Goal: Task Accomplishment & Management: Complete application form

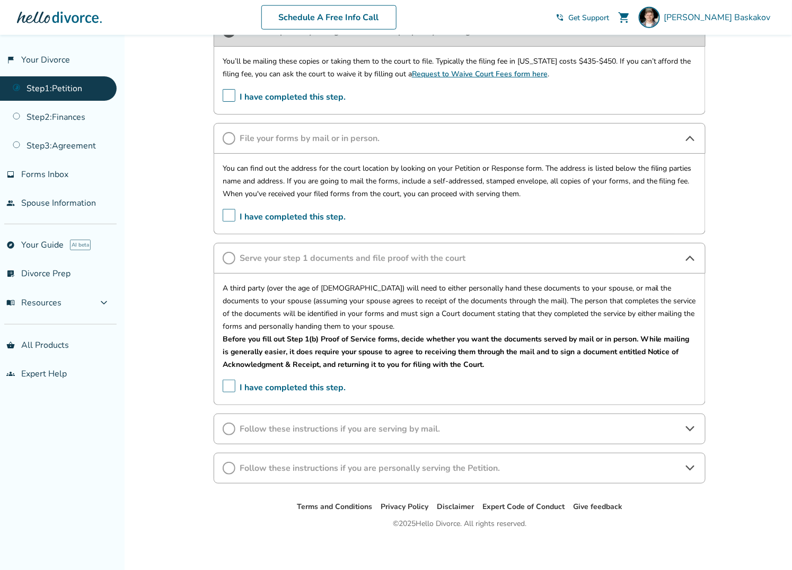
scroll to position [413, 0]
click at [46, 239] on link "explore Your Guide AI beta" at bounding box center [58, 245] width 117 height 24
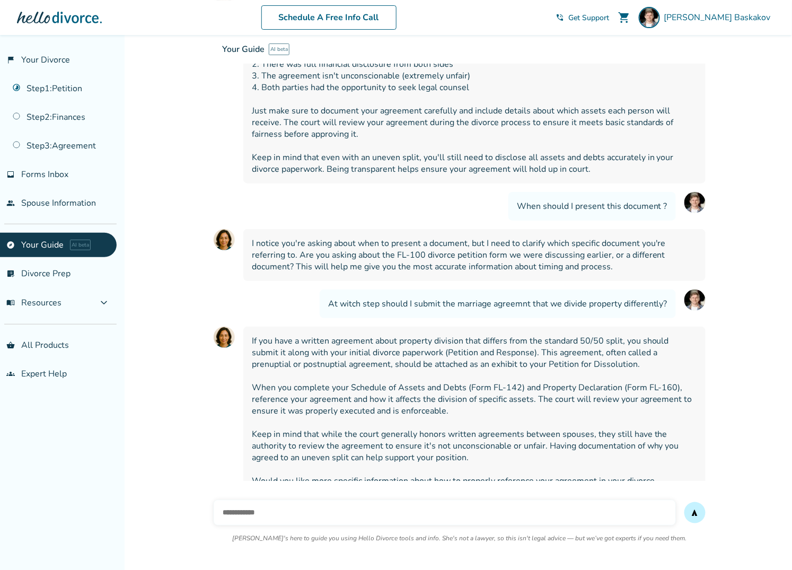
scroll to position [1255, 0]
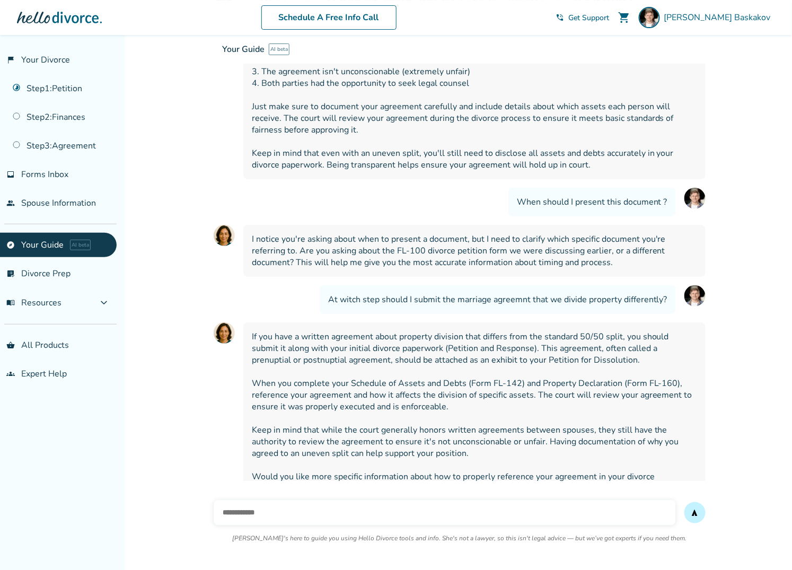
click at [263, 516] on input "text" at bounding box center [445, 512] width 462 height 25
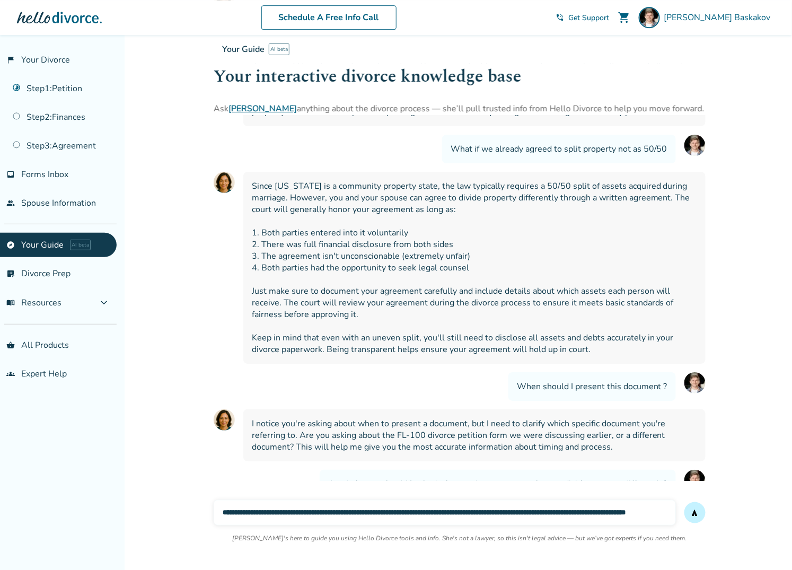
scroll to position [0, 2]
type input "**********"
click at [684, 502] on button "send" at bounding box center [694, 512] width 21 height 21
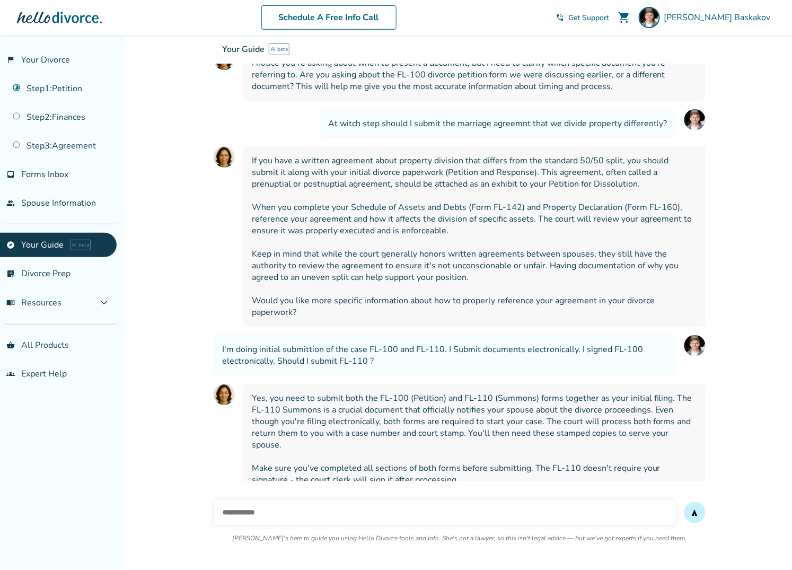
scroll to position [1433, 0]
click at [292, 503] on input "text" at bounding box center [445, 512] width 462 height 25
type input "**********"
click at [684, 502] on button "send" at bounding box center [694, 512] width 21 height 21
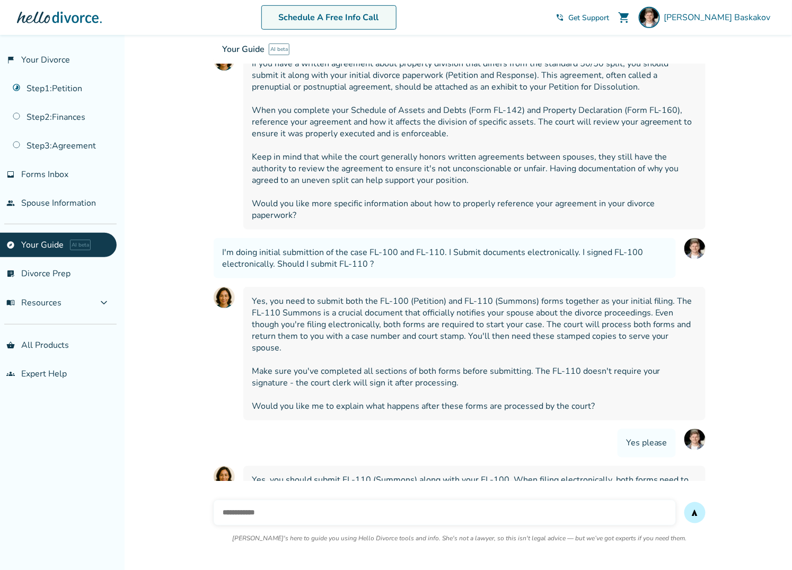
scroll to position [1529, 0]
click at [268, 515] on input "text" at bounding box center [445, 512] width 462 height 25
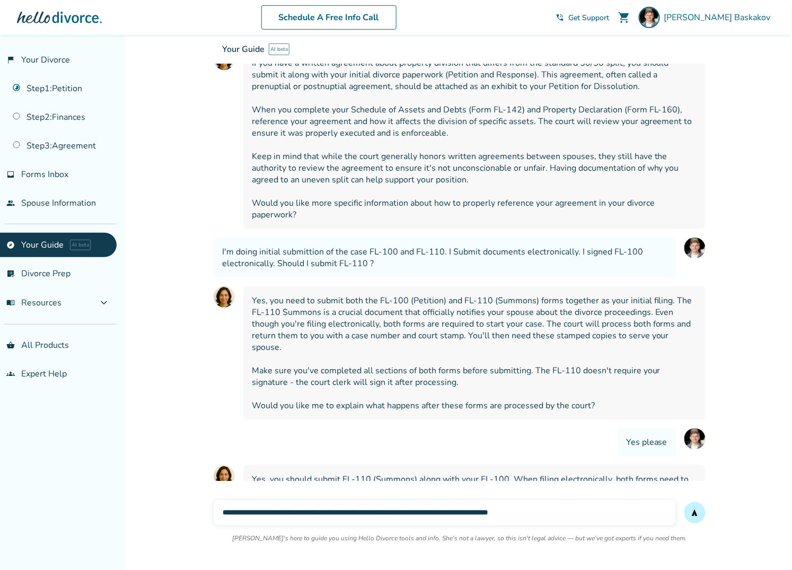
type input "**********"
click at [684, 502] on button "send" at bounding box center [694, 512] width 21 height 21
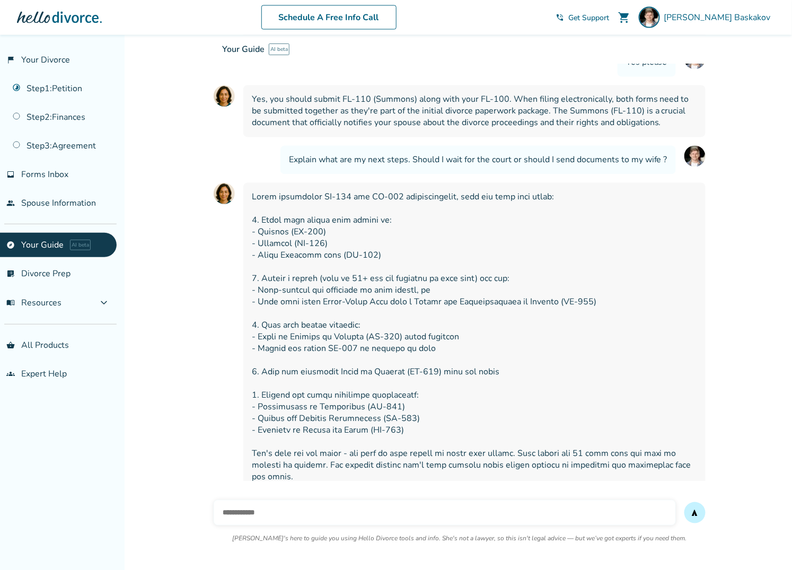
scroll to position [1912, 0]
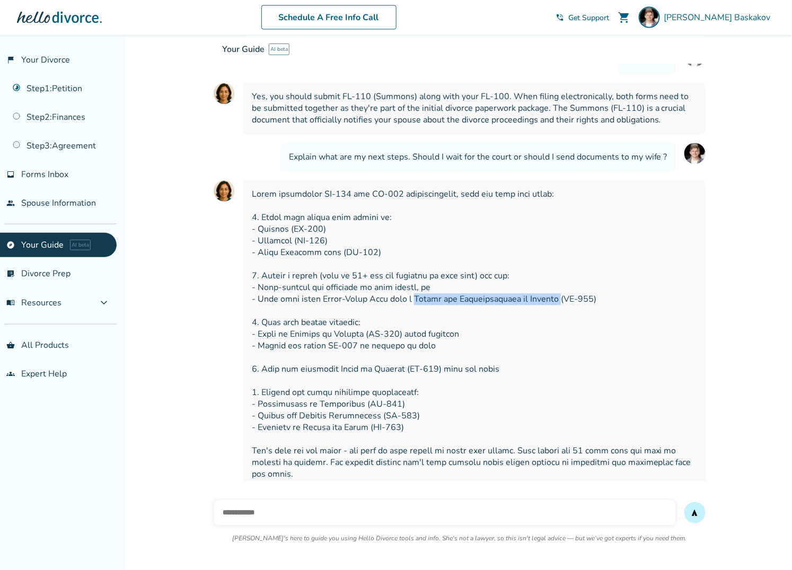
drag, startPoint x: 408, startPoint y: 259, endPoint x: 560, endPoint y: 257, distance: 152.7
click at [560, 257] on span at bounding box center [474, 352] width 445 height 327
click at [398, 227] on span at bounding box center [474, 352] width 445 height 327
click at [49, 87] on link "Step 1 : Petition" at bounding box center [58, 88] width 117 height 24
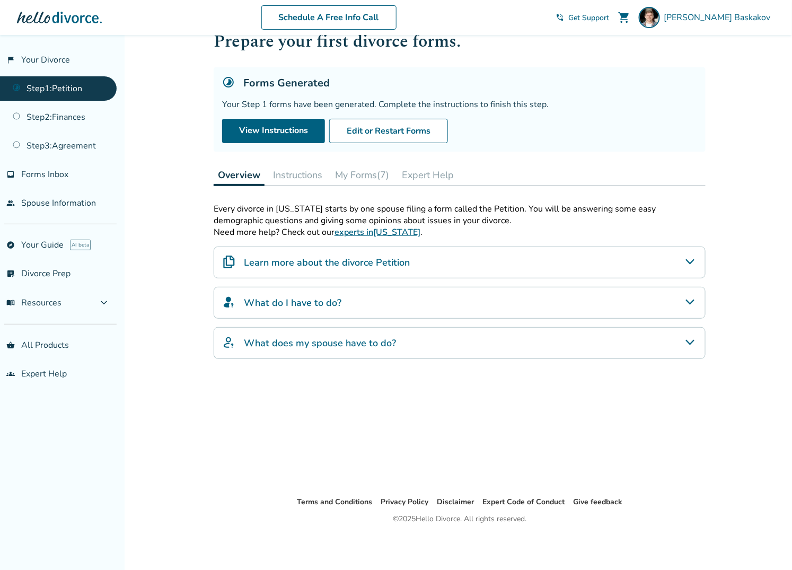
click at [303, 170] on button "Instructions" at bounding box center [298, 174] width 58 height 21
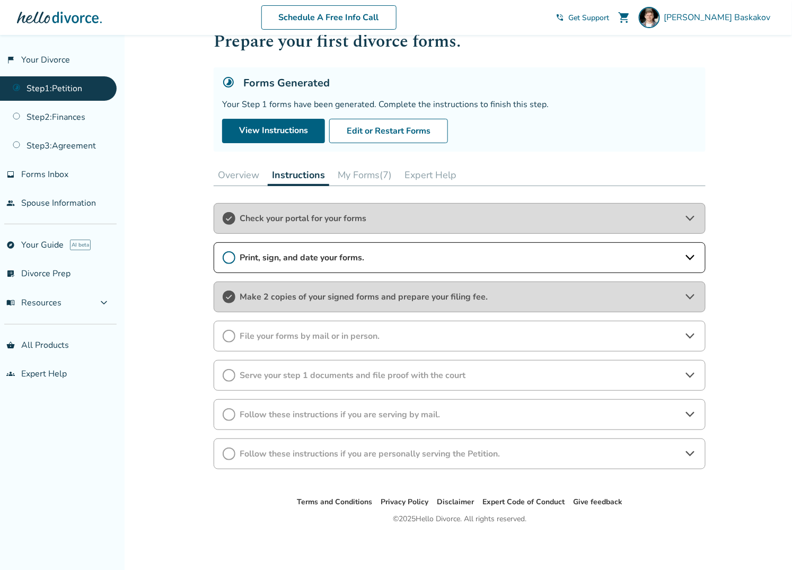
click at [397, 257] on span "Print, sign, and date your forms." at bounding box center [460, 258] width 440 height 12
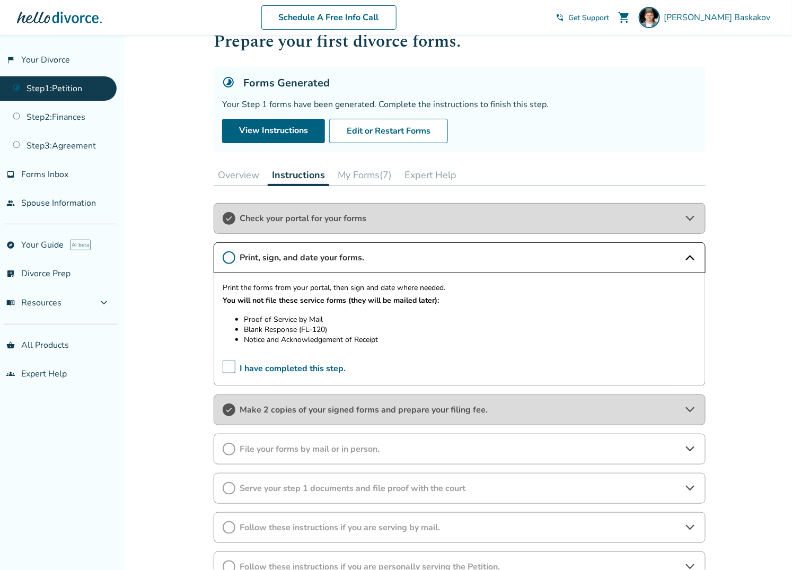
drag, startPoint x: 382, startPoint y: 336, endPoint x: 271, endPoint y: 336, distance: 111.3
click at [271, 336] on li "Notice and Acknowledgement of Receipt" at bounding box center [470, 340] width 453 height 10
click at [32, 245] on link "explore Your Guide AI beta" at bounding box center [58, 245] width 117 height 24
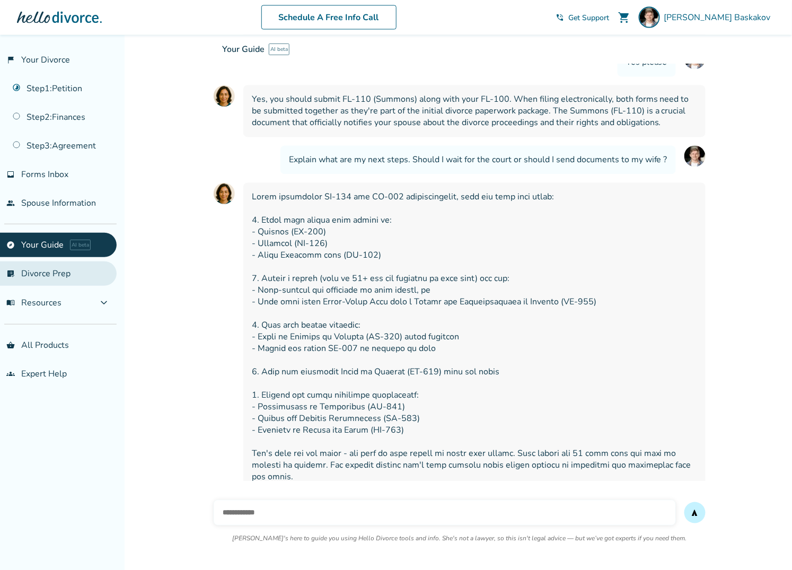
scroll to position [1912, 0]
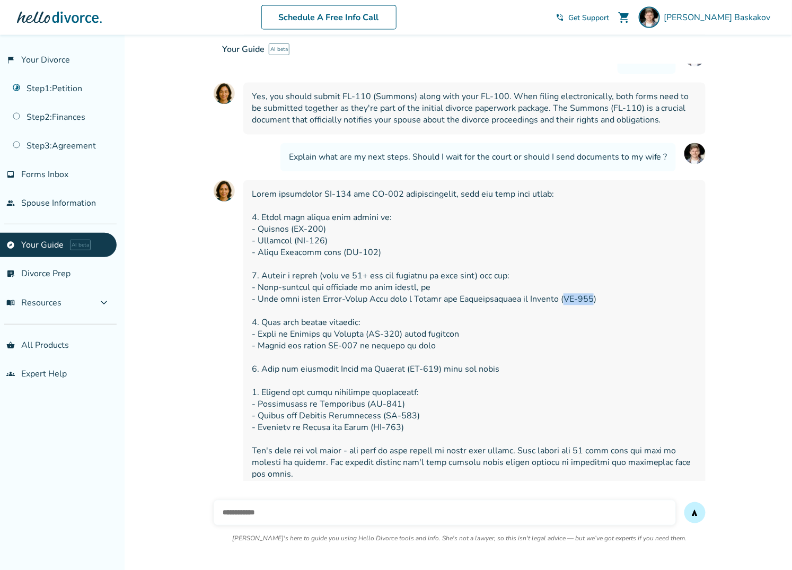
drag, startPoint x: 564, startPoint y: 260, endPoint x: 591, endPoint y: 258, distance: 27.1
click at [591, 258] on span at bounding box center [474, 352] width 445 height 327
copy span "FL-117"
click at [274, 515] on input "text" at bounding box center [445, 512] width 462 height 25
type input "*"
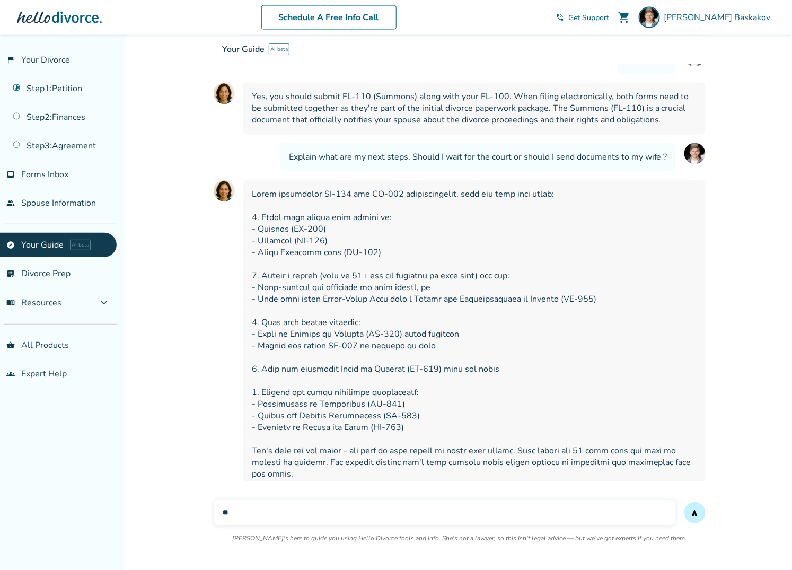
type input "*"
type input "**********"
click at [684, 502] on button "send" at bounding box center [694, 512] width 21 height 21
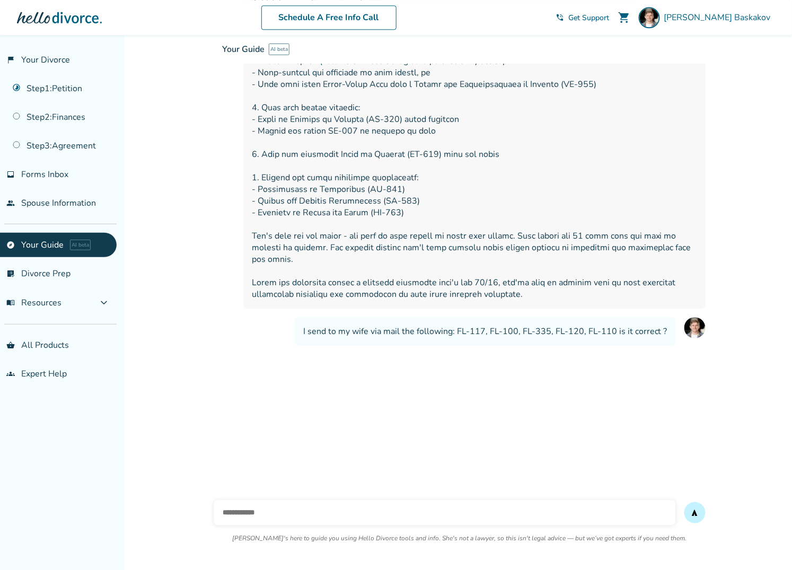
scroll to position [2134, 0]
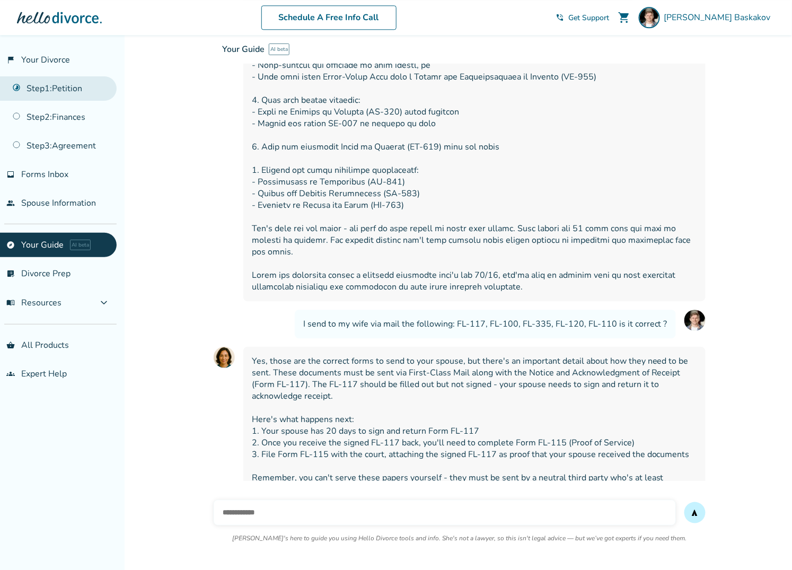
click at [67, 87] on link "Step 1 : Petition" at bounding box center [58, 88] width 117 height 24
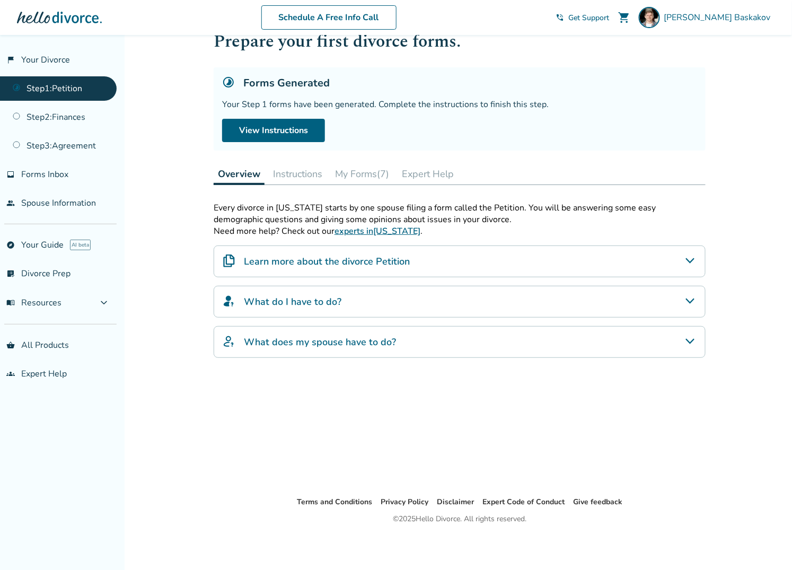
scroll to position [35, 0]
click at [284, 169] on button "Instructions" at bounding box center [298, 174] width 58 height 21
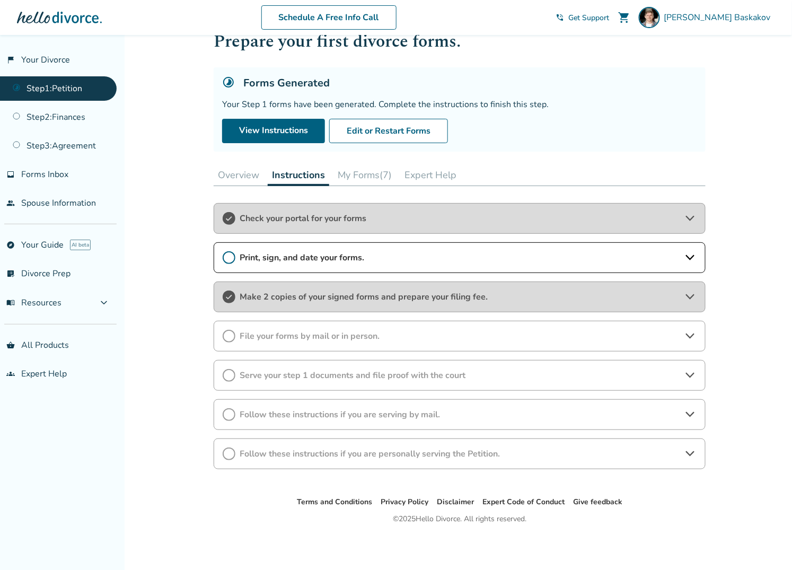
click at [330, 257] on span "Print, sign, and date your forms." at bounding box center [460, 258] width 440 height 12
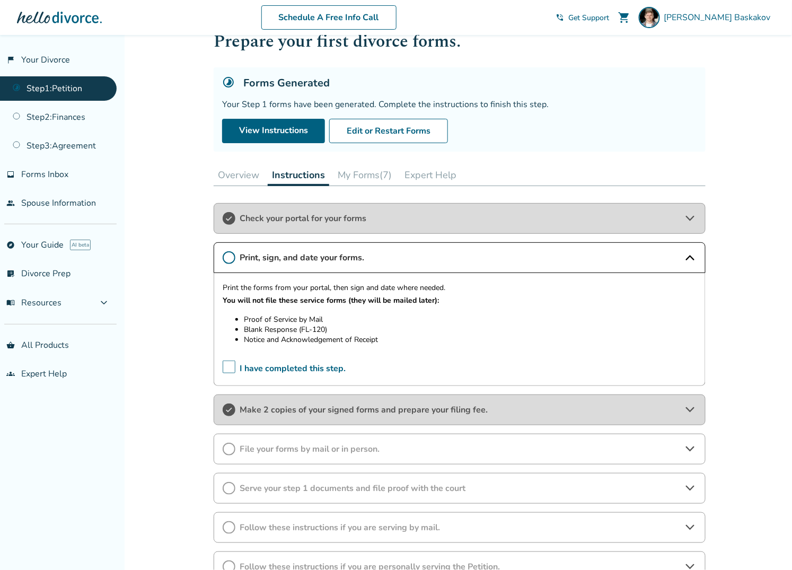
click at [229, 369] on span "I have completed this step." at bounding box center [284, 369] width 123 height 16
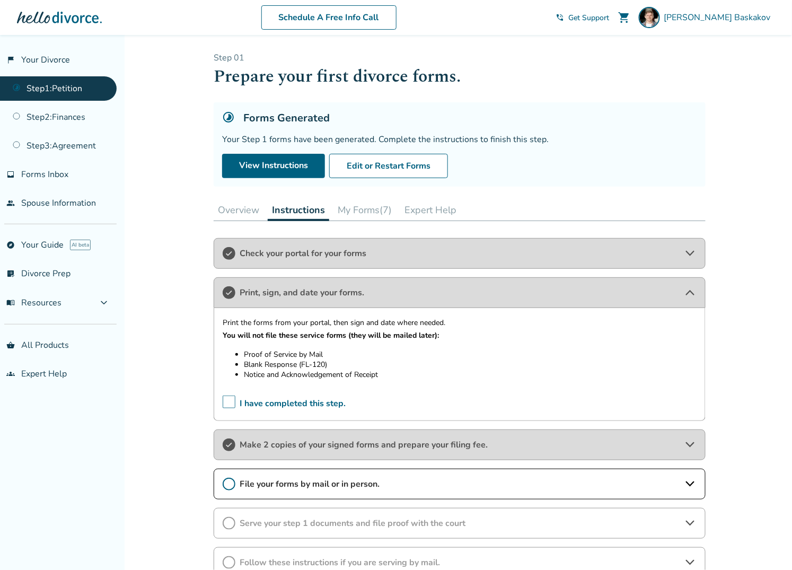
click at [665, 288] on span "Print, sign, and date your forms." at bounding box center [460, 293] width 440 height 12
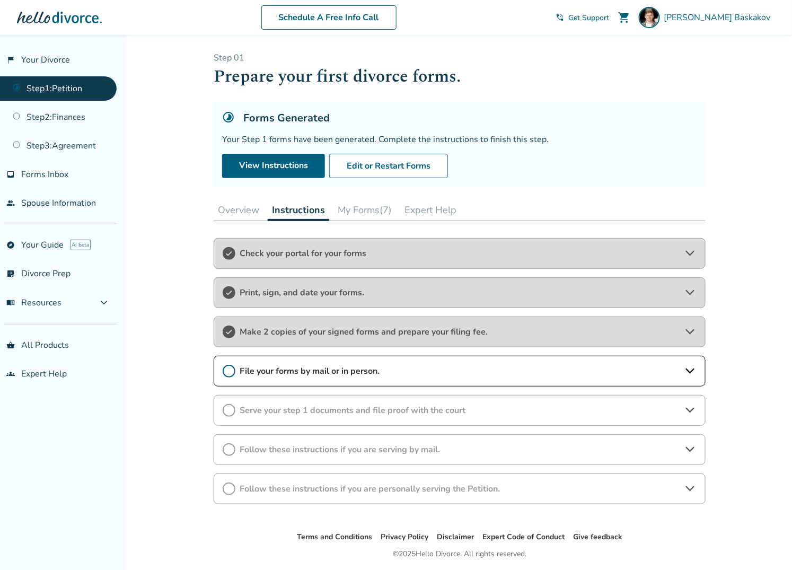
click at [348, 366] on span "File your forms by mail or in person." at bounding box center [460, 371] width 440 height 12
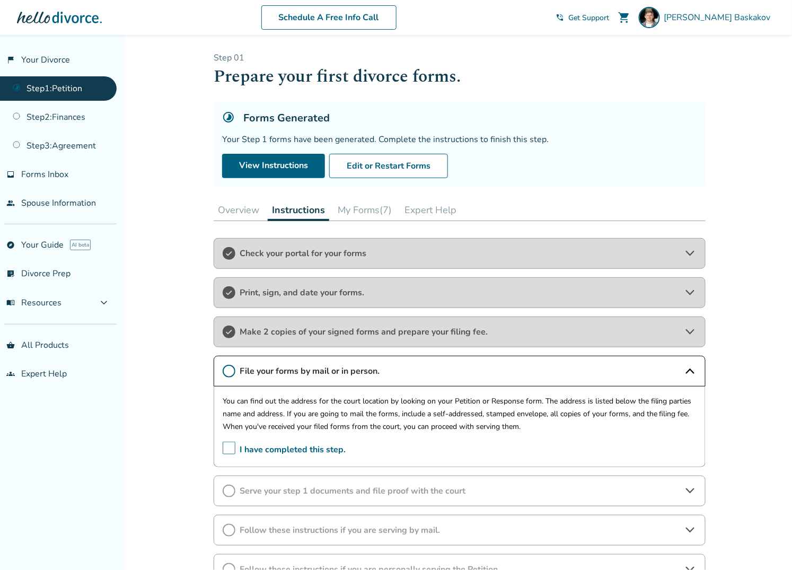
click at [231, 446] on span "I have completed this step." at bounding box center [284, 450] width 123 height 16
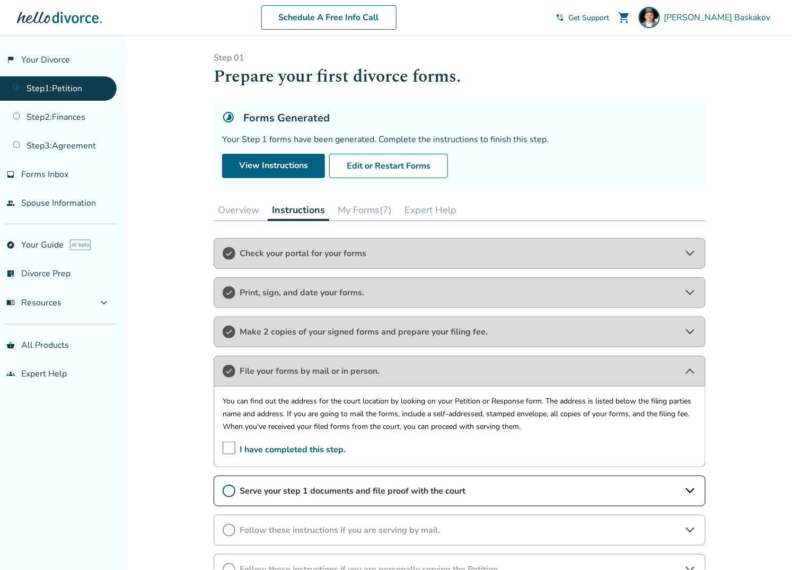
click at [480, 372] on span "File your forms by mail or in person." at bounding box center [460, 371] width 440 height 12
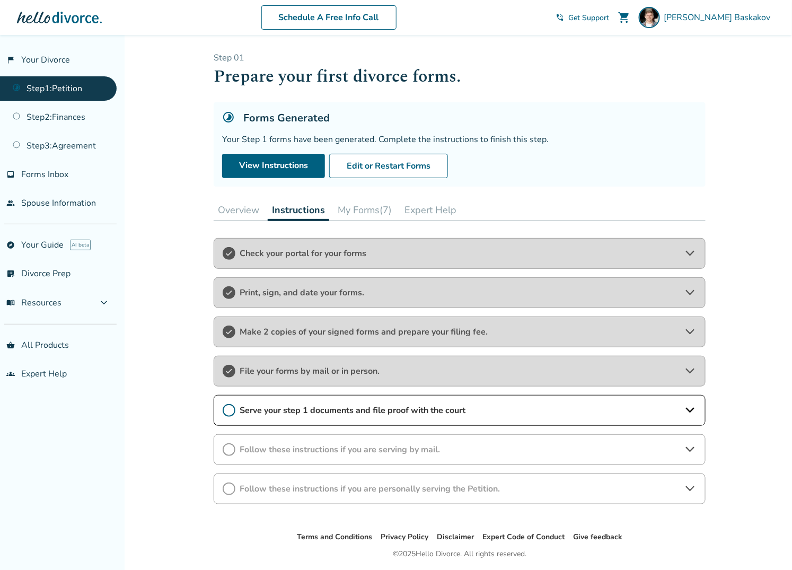
click at [337, 411] on span "Serve your step 1 documents and file proof with the court" at bounding box center [460, 411] width 440 height 12
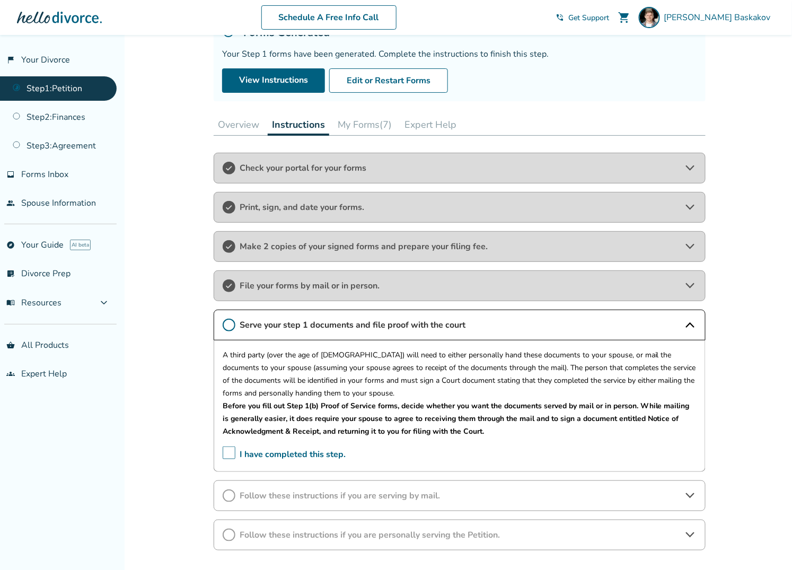
scroll to position [86, 0]
click at [226, 449] on span "I have completed this step." at bounding box center [284, 454] width 123 height 16
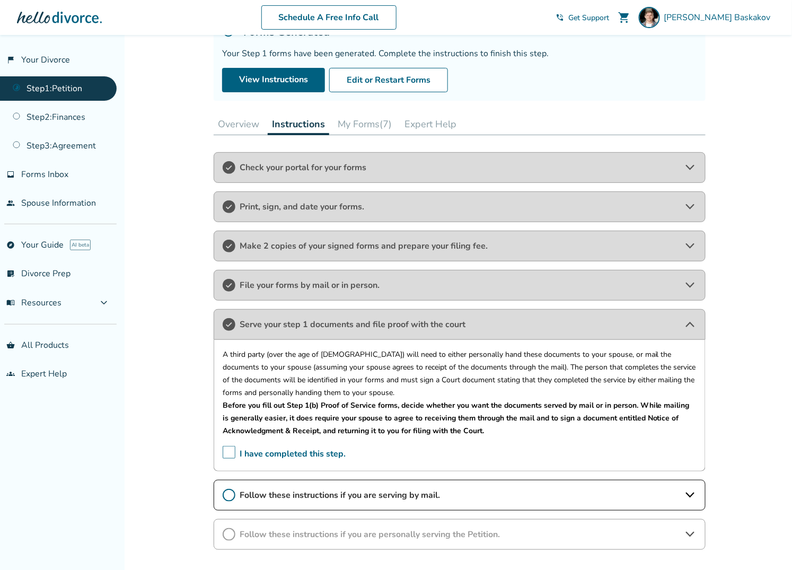
click at [381, 489] on span "Follow these instructions if you are serving by mail." at bounding box center [460, 495] width 440 height 12
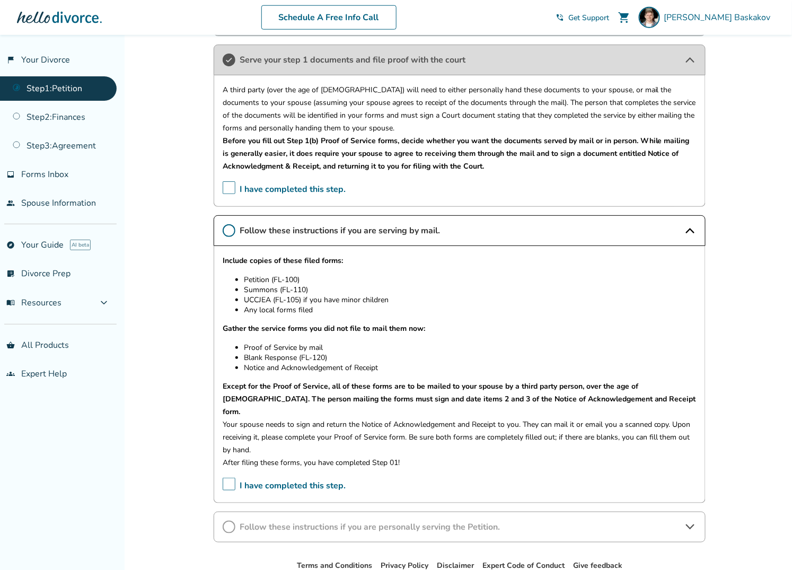
scroll to position [351, 0]
click at [229, 477] on span "I have completed this step." at bounding box center [284, 485] width 123 height 16
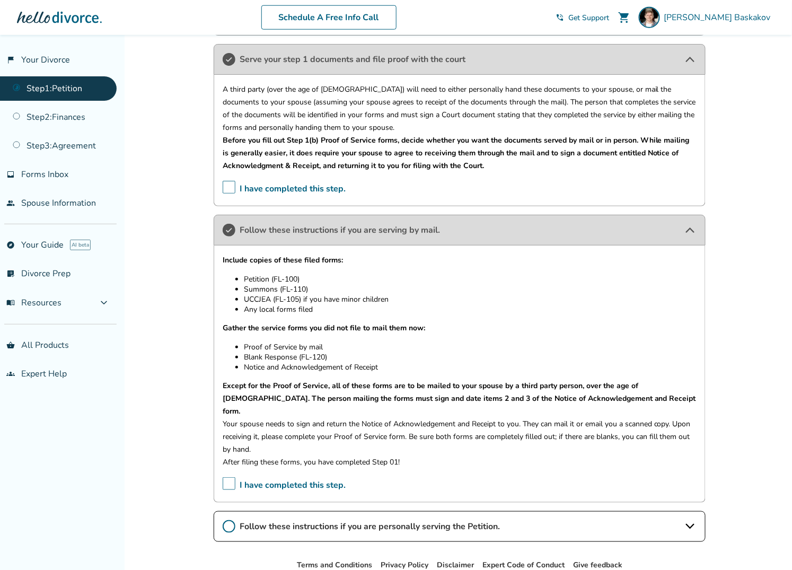
click at [349, 511] on div "Follow these instructions if you are personally serving the Petition." at bounding box center [460, 526] width 492 height 31
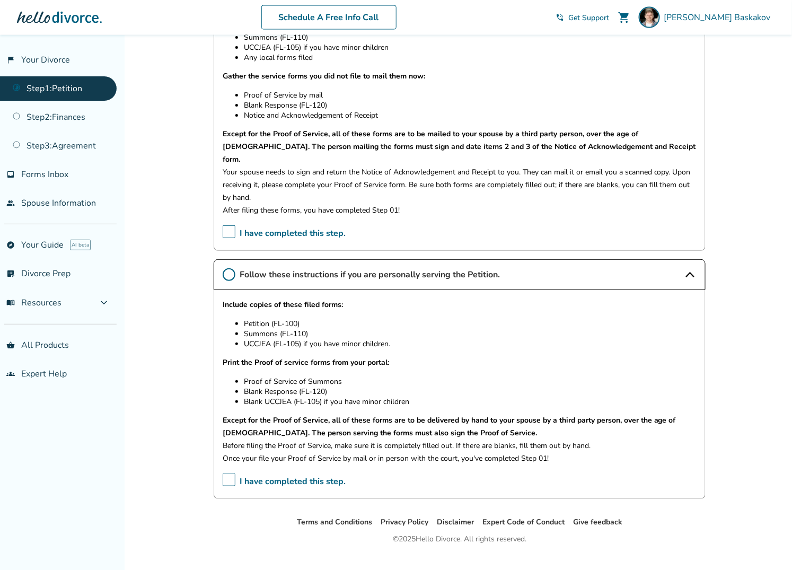
scroll to position [607, 0]
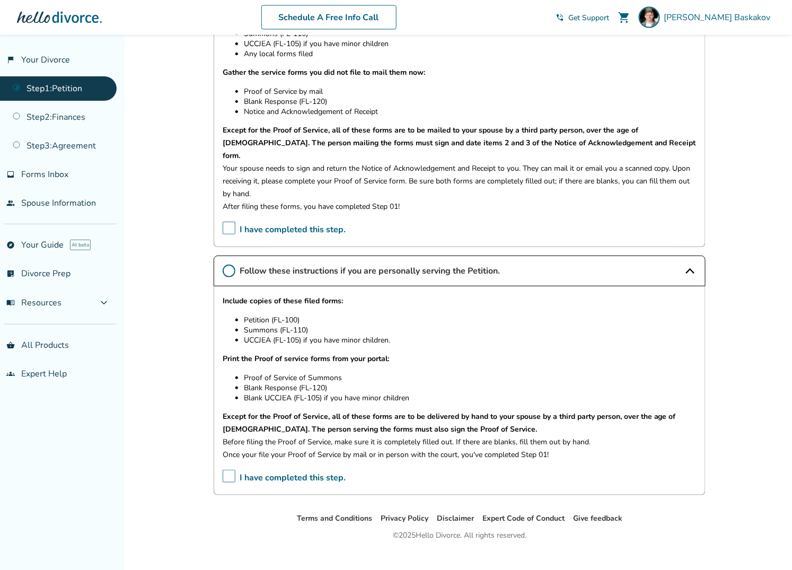
click at [228, 470] on span "I have completed this step." at bounding box center [284, 478] width 123 height 16
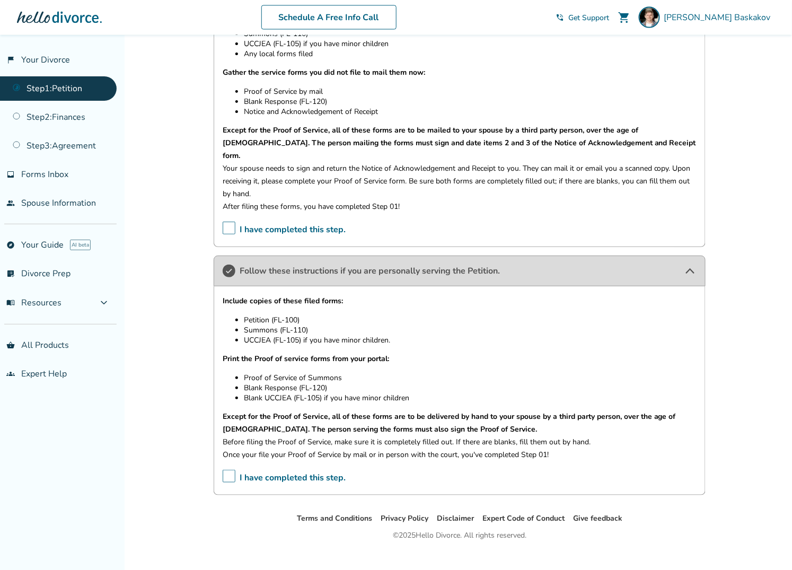
click at [632, 256] on div "Follow these instructions if you are personally serving the Petition." at bounding box center [460, 271] width 492 height 31
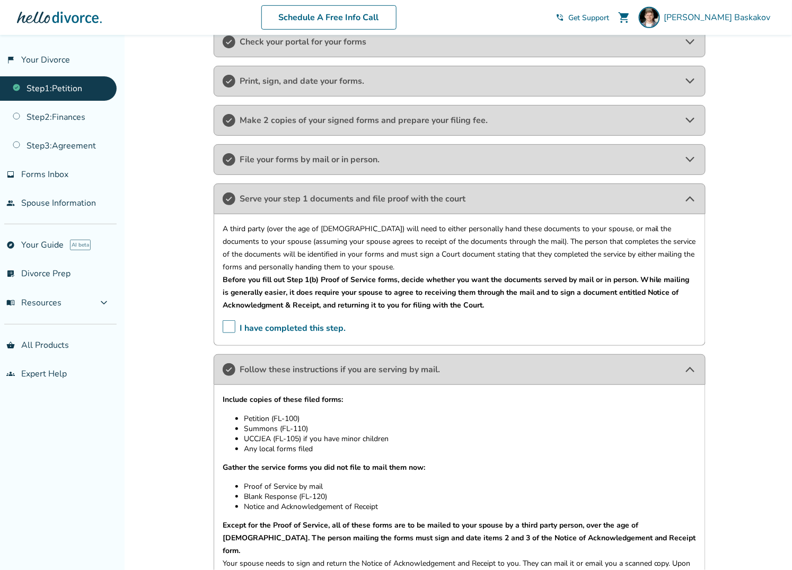
scroll to position [209, 0]
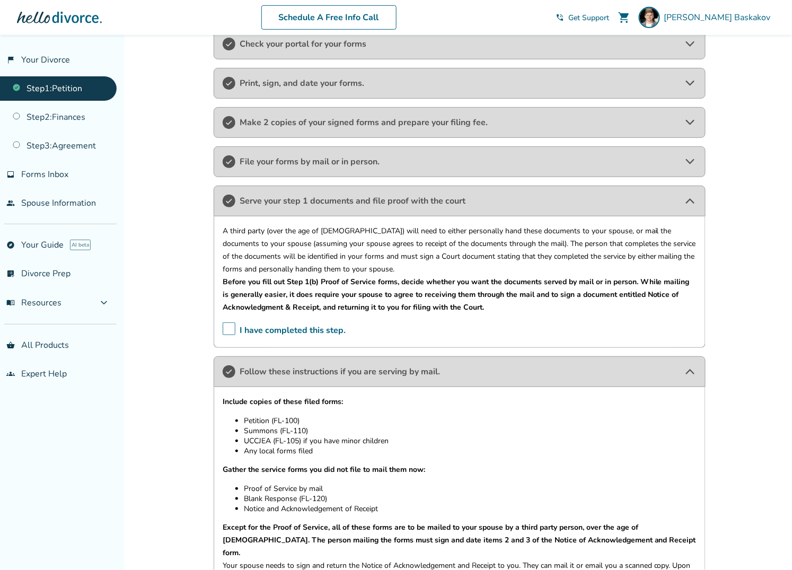
click at [400, 197] on span "Serve your step 1 documents and file proof with the court" at bounding box center [460, 201] width 440 height 12
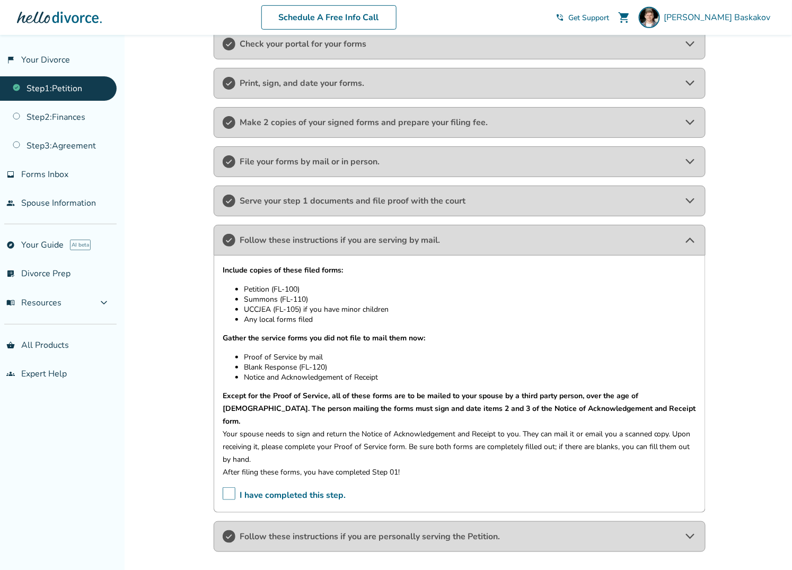
click at [376, 228] on div "Follow these instructions if you are serving by mail." at bounding box center [460, 240] width 492 height 31
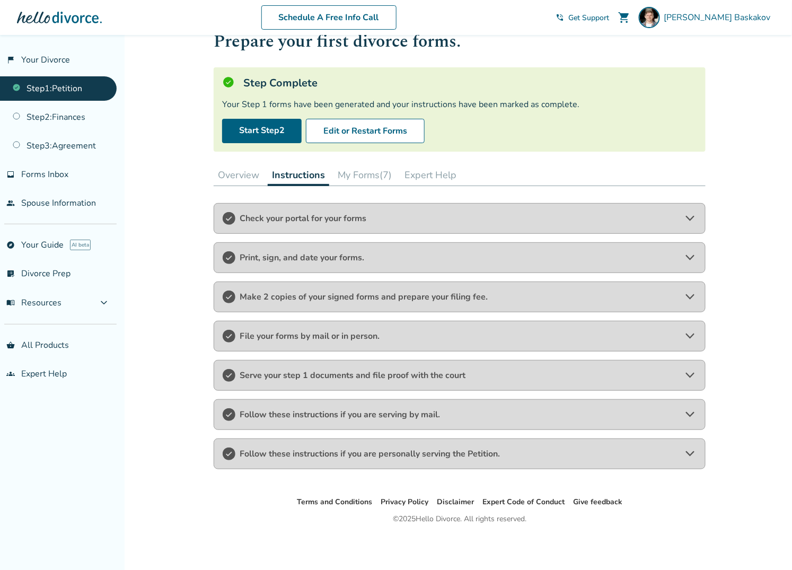
scroll to position [0, 0]
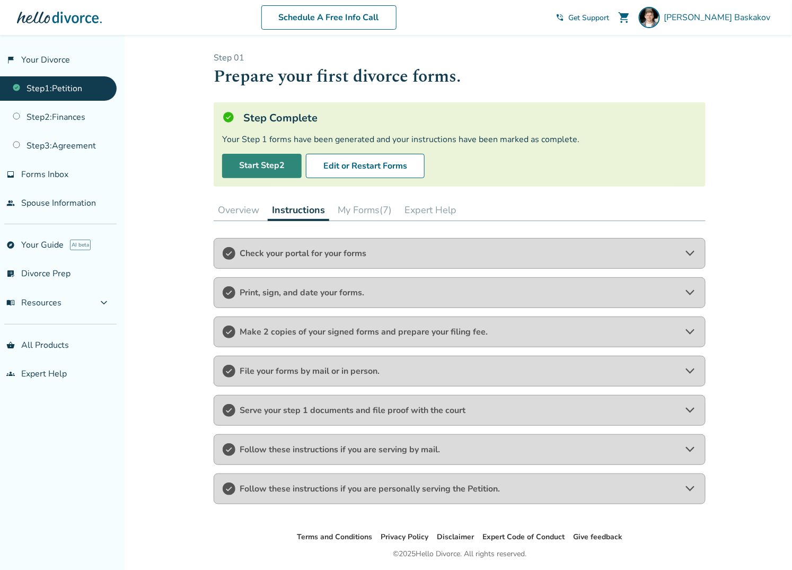
click at [271, 164] on link "Start Step 2" at bounding box center [262, 166] width 80 height 24
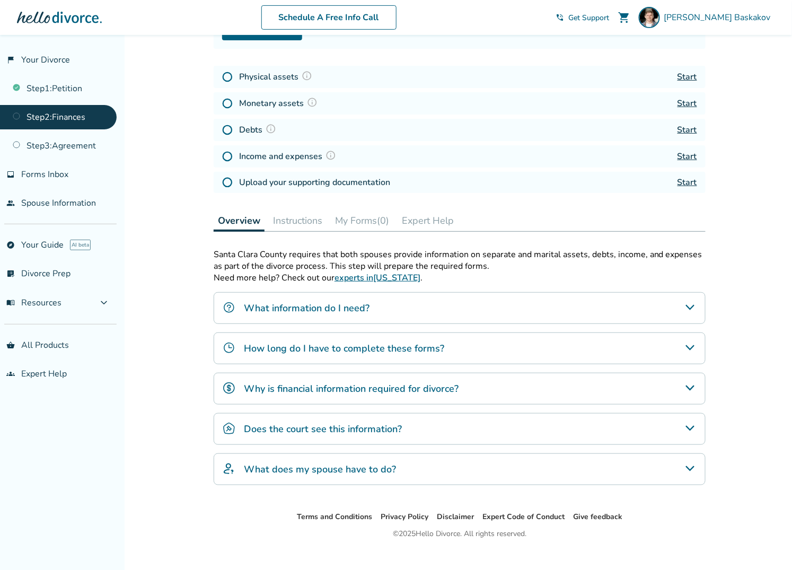
click at [376, 305] on div "What information do I need?" at bounding box center [460, 308] width 492 height 32
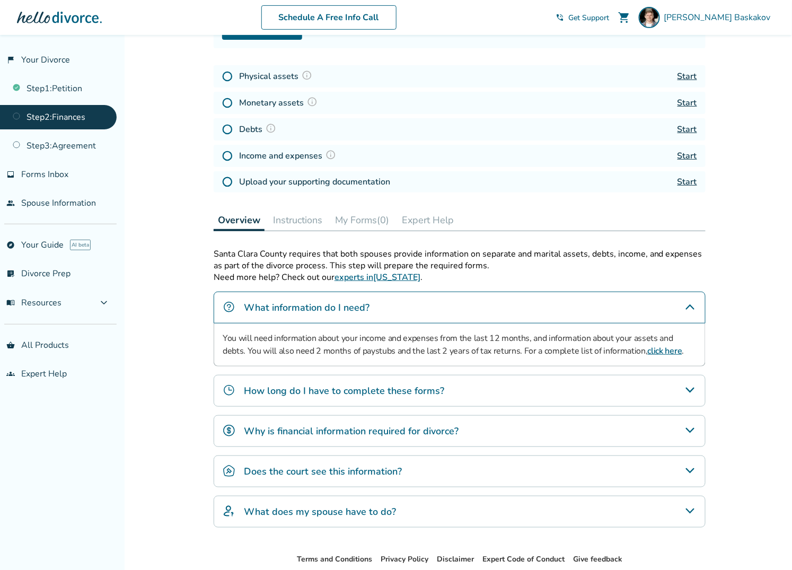
scroll to position [137, 0]
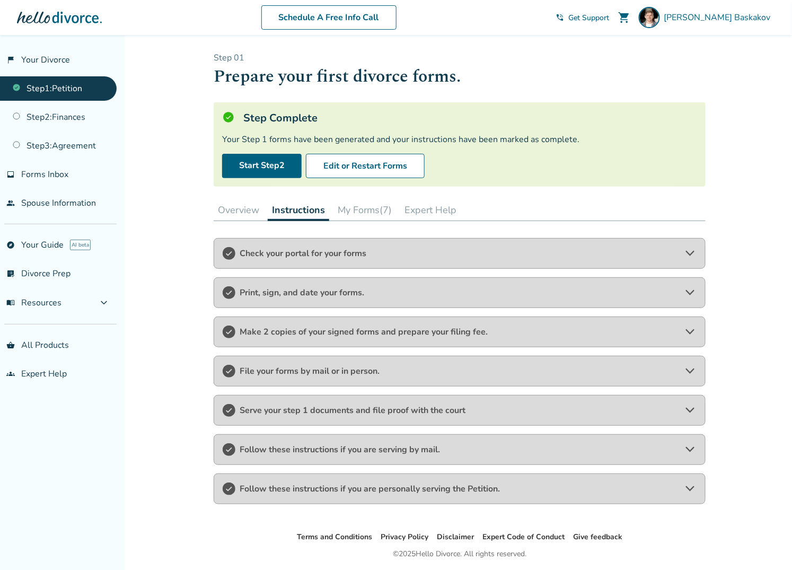
scroll to position [2134, 0]
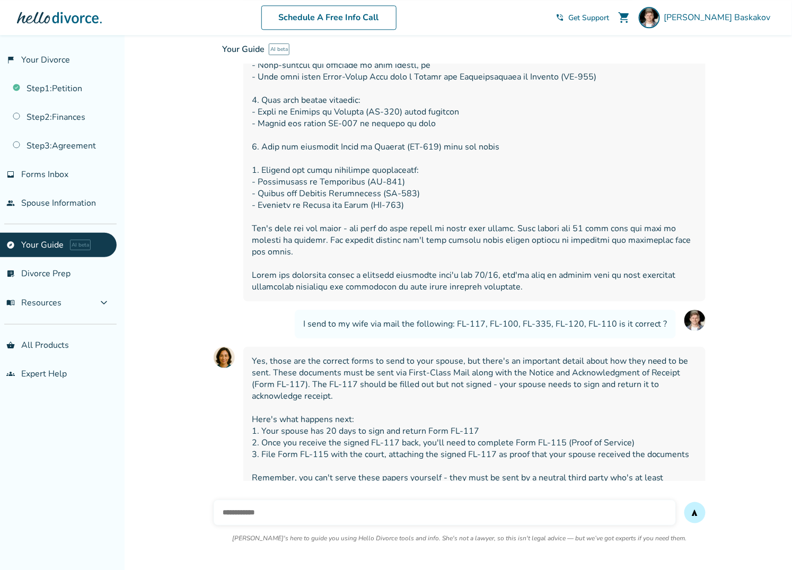
click at [279, 511] on input "text" at bounding box center [445, 512] width 462 height 25
type input "**********"
click at [332, 512] on input "**********" at bounding box center [445, 512] width 462 height 25
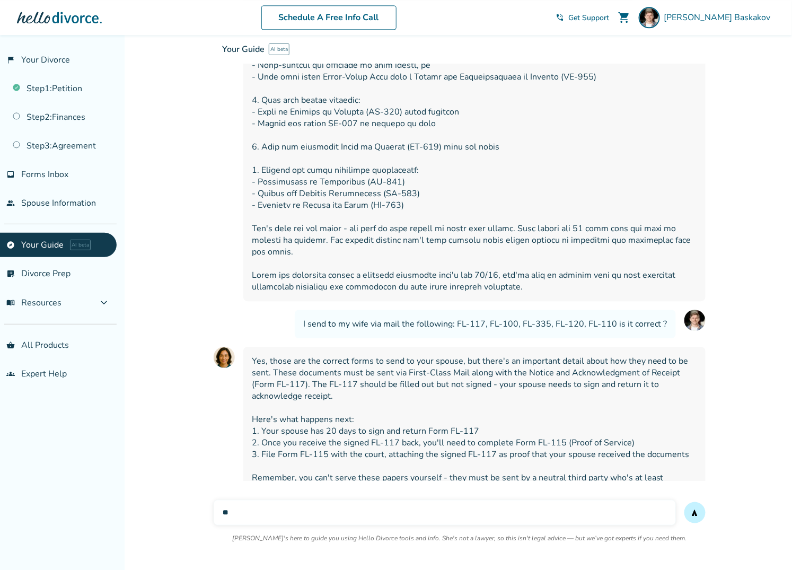
type input "*"
type input "**********"
click at [684, 502] on button "send" at bounding box center [694, 512] width 21 height 21
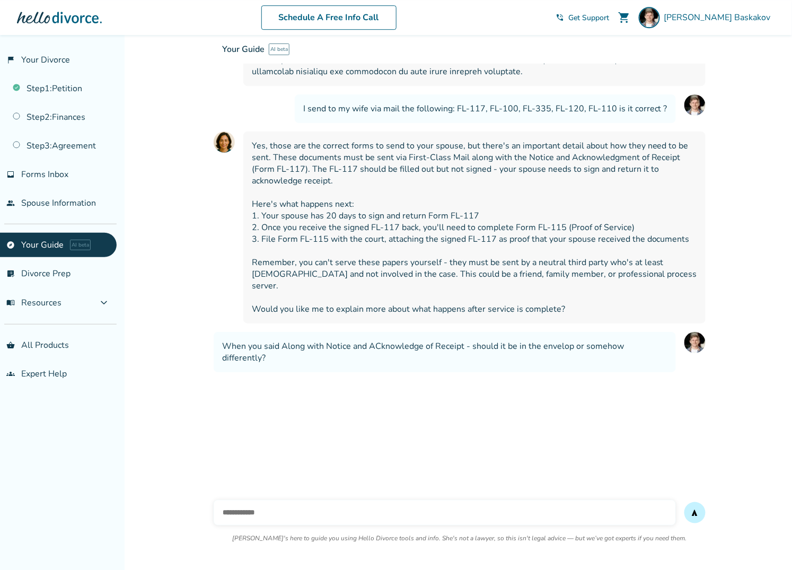
scroll to position [2357, 0]
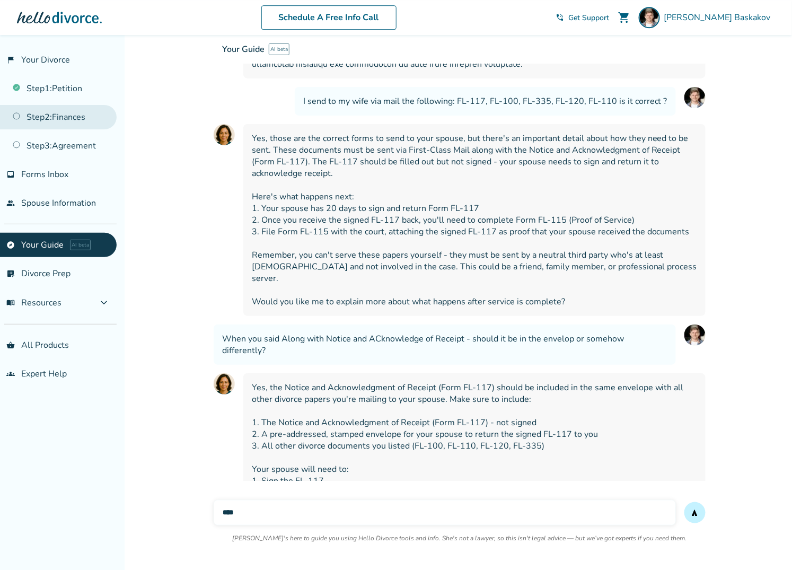
type input "****"
click at [63, 120] on link "Step 2 : Finances" at bounding box center [58, 117] width 117 height 24
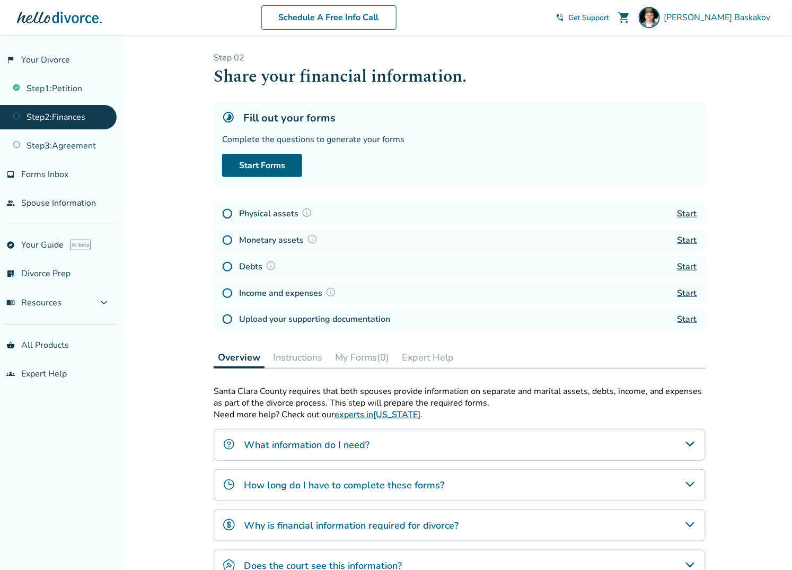
click at [292, 356] on button "Instructions" at bounding box center [298, 357] width 58 height 21
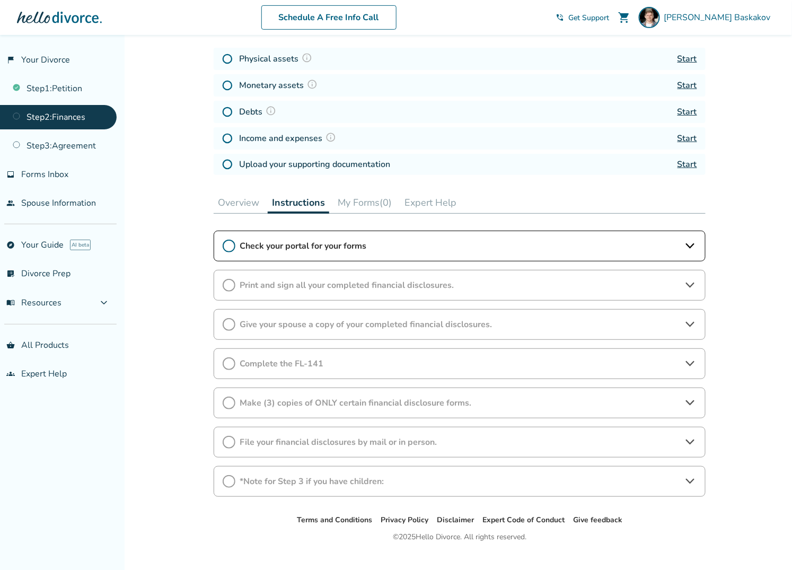
scroll to position [169, 0]
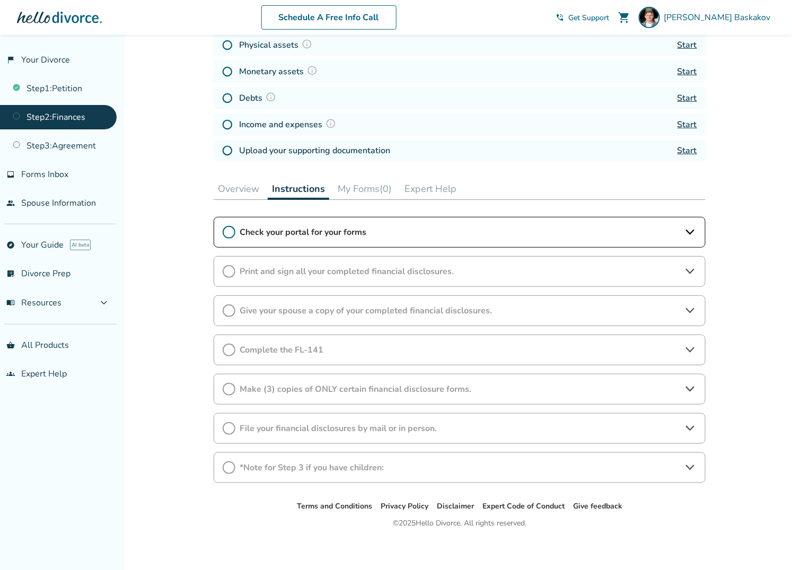
click at [482, 261] on div "Print and sign all your completed financial disclosures." at bounding box center [460, 271] width 492 height 31
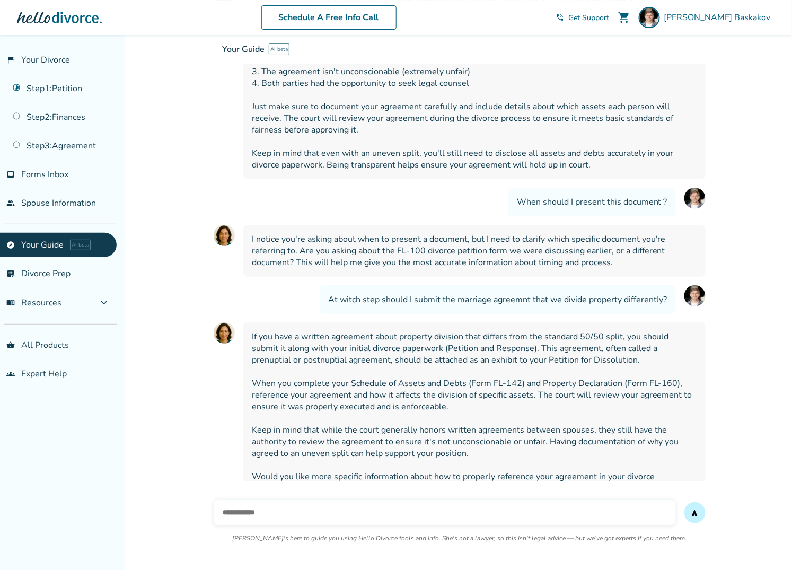
scroll to position [1255, 0]
click at [56, 86] on link "Step 1 : Petition" at bounding box center [58, 88] width 117 height 24
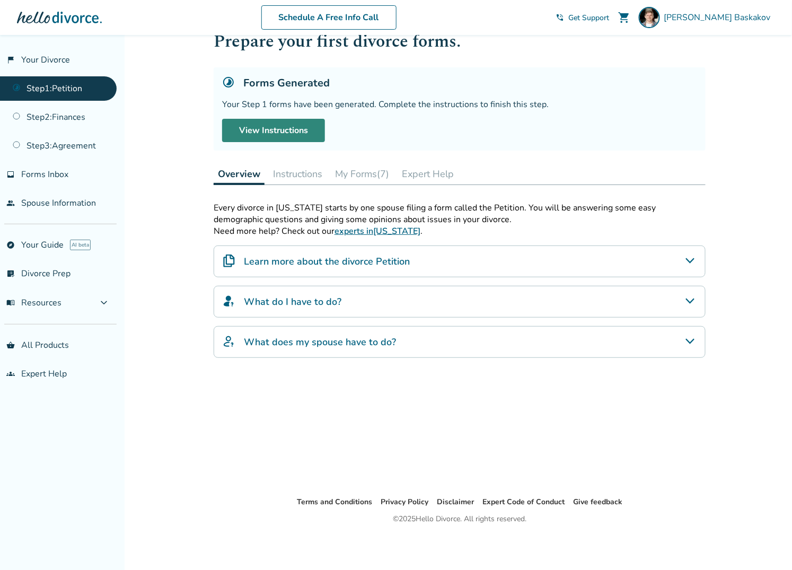
scroll to position [35, 0]
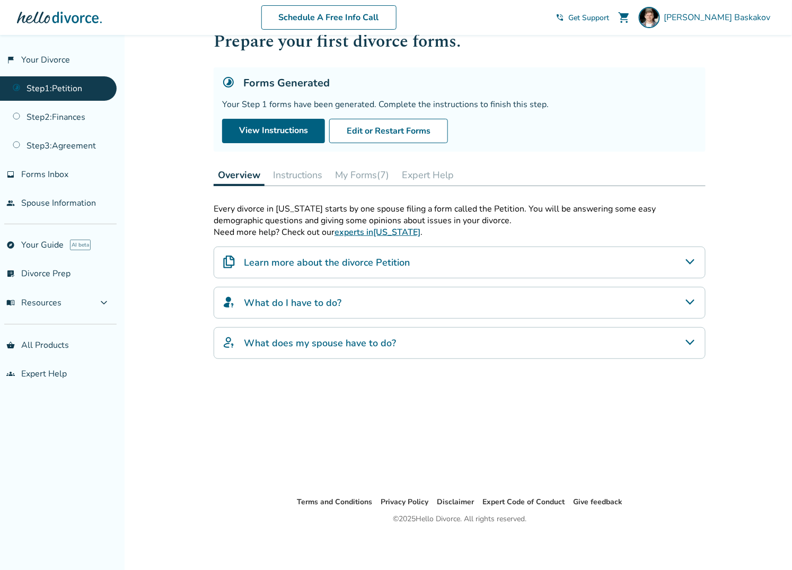
click at [302, 173] on button "Instructions" at bounding box center [298, 174] width 58 height 21
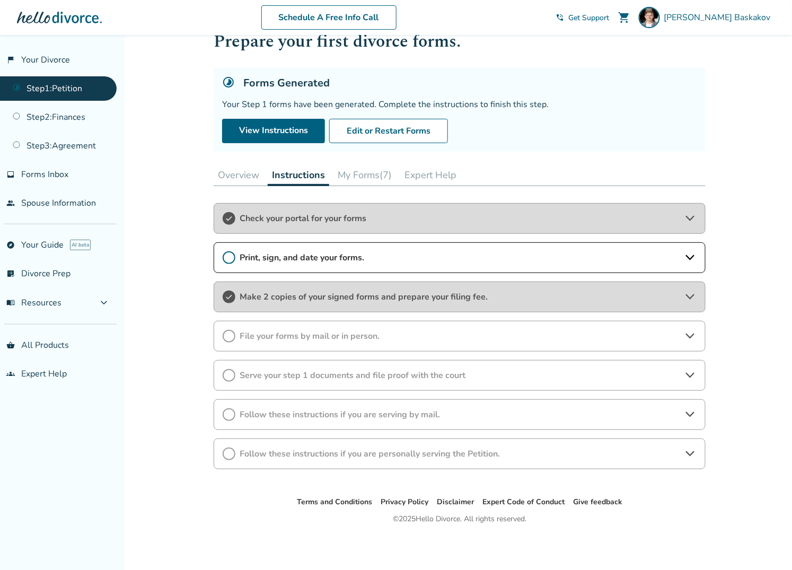
click at [340, 254] on span "Print, sign, and date your forms." at bounding box center [460, 258] width 440 height 12
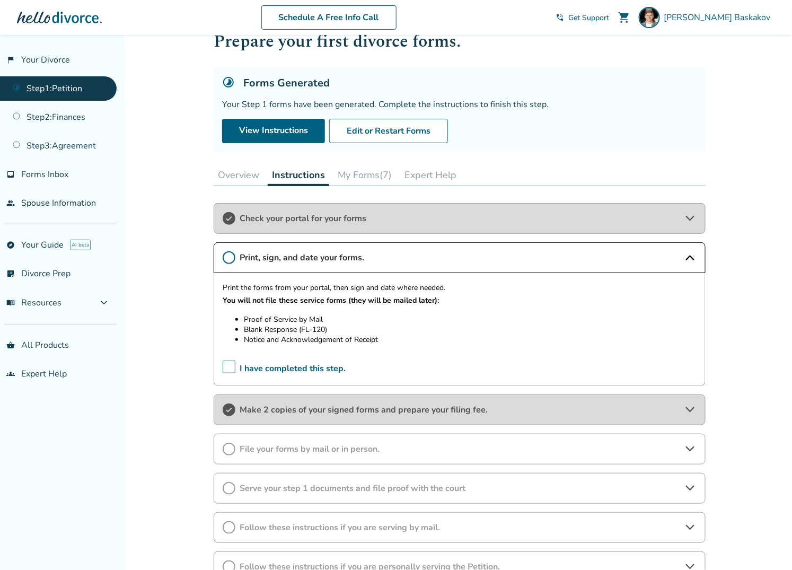
click at [225, 365] on span "I have completed this step." at bounding box center [284, 369] width 123 height 16
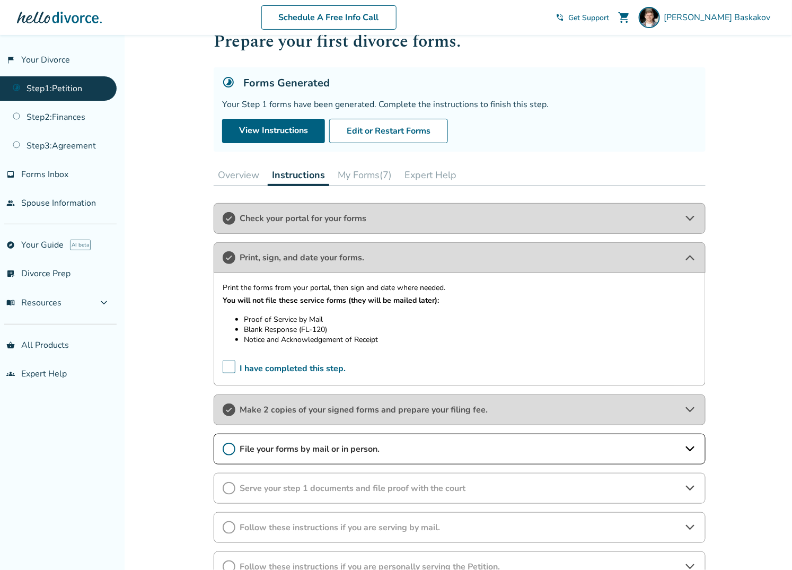
click at [284, 452] on span "File your forms by mail or in person." at bounding box center [460, 449] width 440 height 12
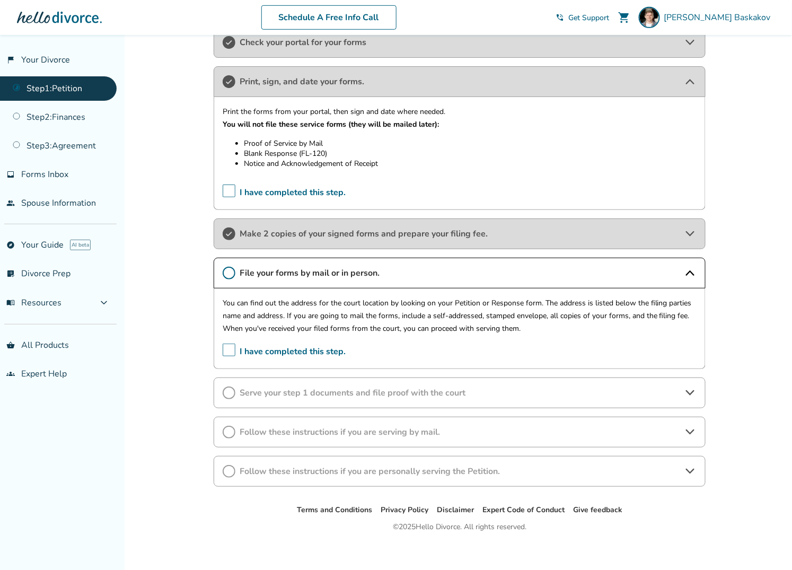
scroll to position [215, 0]
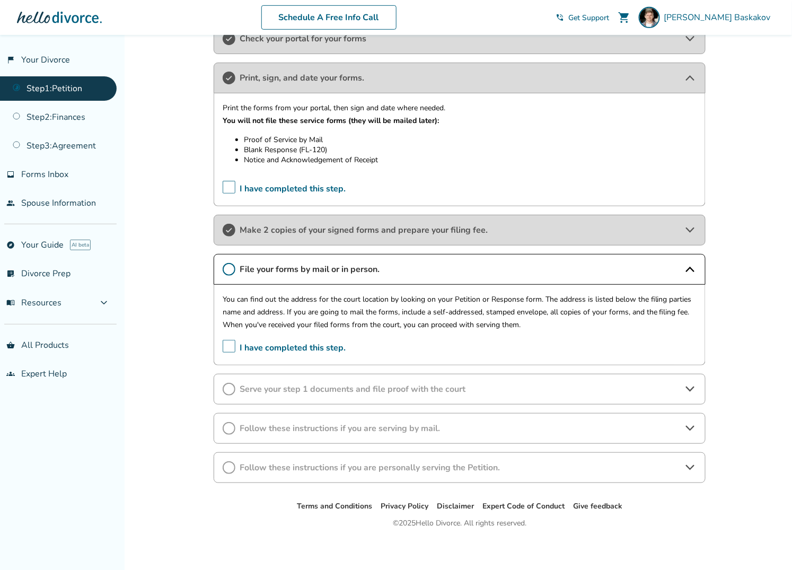
click at [227, 345] on span "I have completed this step." at bounding box center [284, 348] width 123 height 16
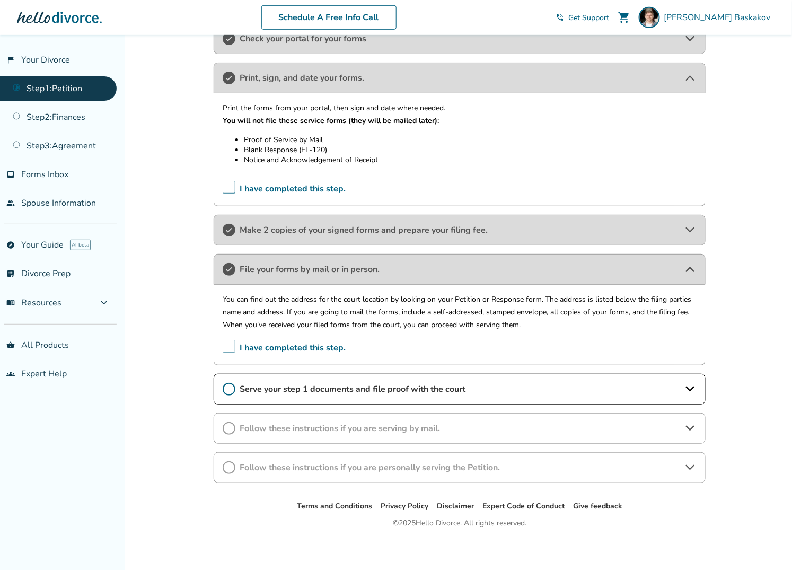
click at [331, 384] on span "Serve your step 1 documents and file proof with the court" at bounding box center [460, 389] width 440 height 12
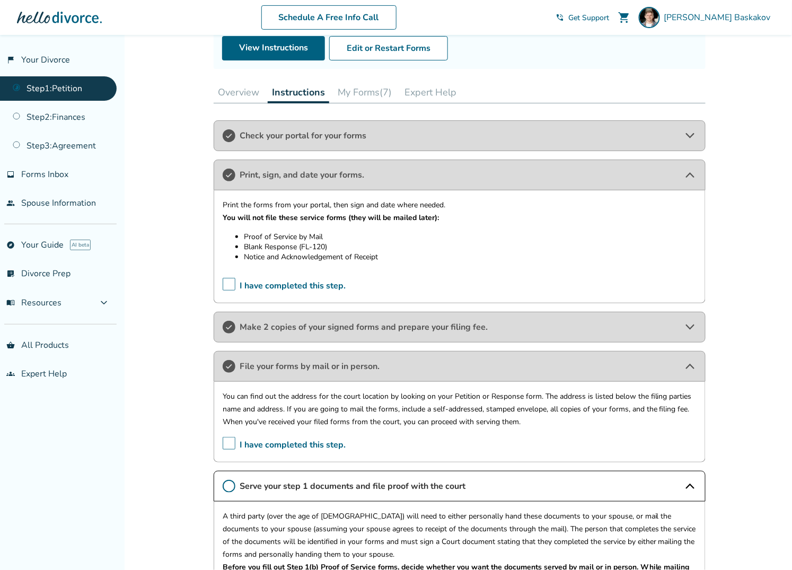
click at [379, 124] on div "Check your portal for your forms" at bounding box center [460, 135] width 492 height 31
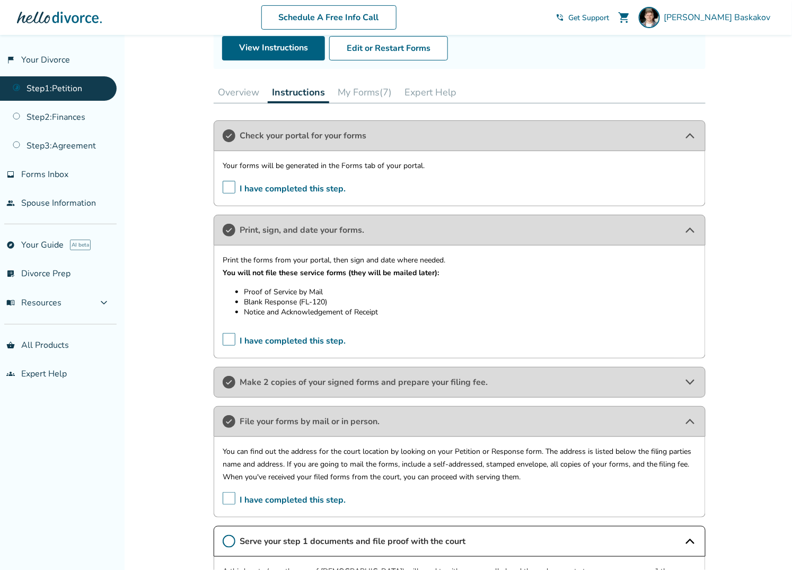
click at [379, 124] on div "Check your portal for your forms" at bounding box center [460, 135] width 492 height 31
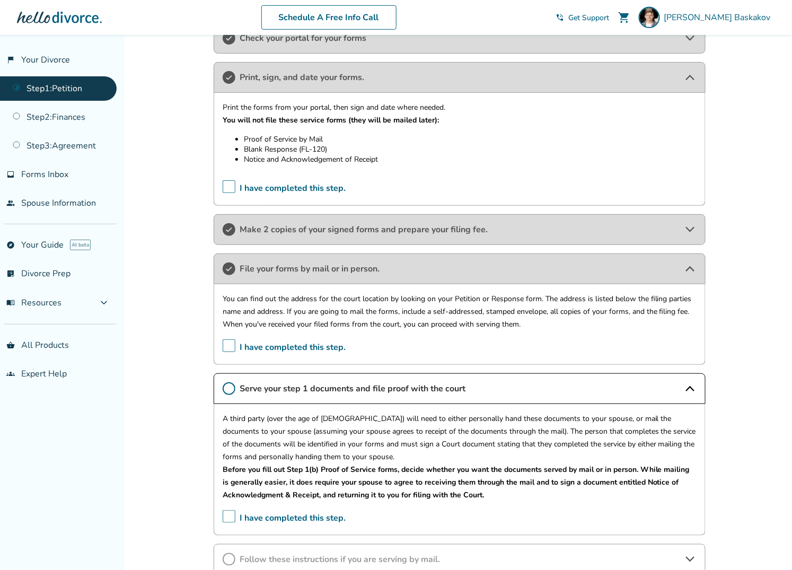
scroll to position [216, 0]
drag, startPoint x: 378, startPoint y: 157, endPoint x: 245, endPoint y: 154, distance: 133.1
click at [254, 154] on li "Notice and Acknowledgement of Receipt" at bounding box center [470, 159] width 453 height 10
drag, startPoint x: 242, startPoint y: 154, endPoint x: 370, endPoint y: 151, distance: 127.3
click at [368, 152] on ul "Proof of Service by Mail Blank Response (FL-120) Notice and Acknowledgement of …" at bounding box center [460, 149] width 474 height 30
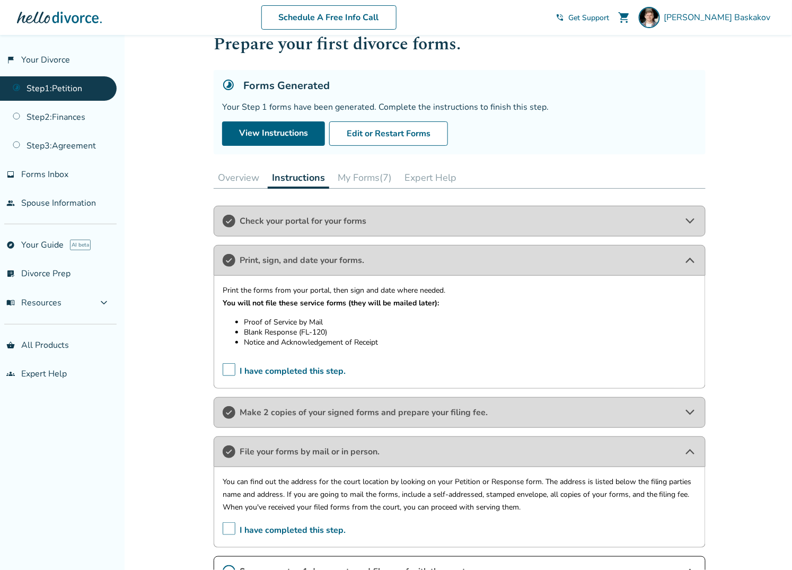
scroll to position [32, 0]
click at [356, 172] on button "My Forms (7)" at bounding box center [364, 178] width 63 height 21
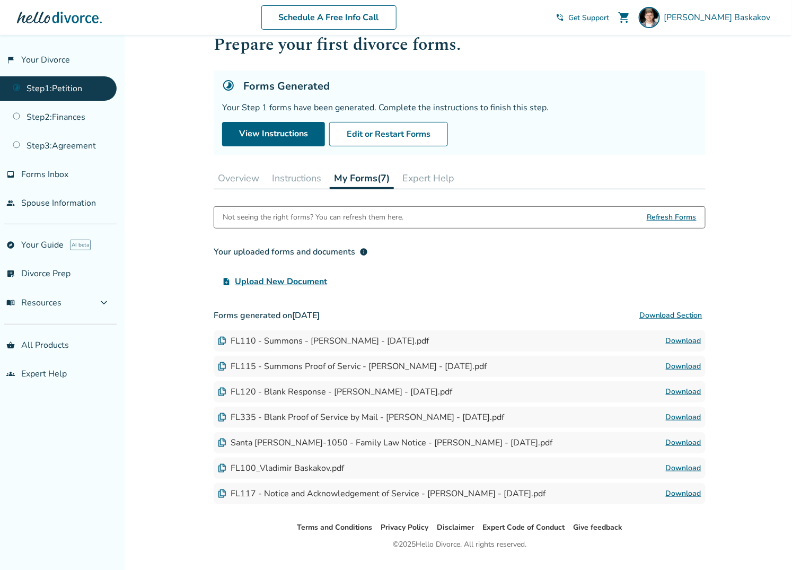
click at [678, 488] on link "Download" at bounding box center [684, 493] width 36 height 13
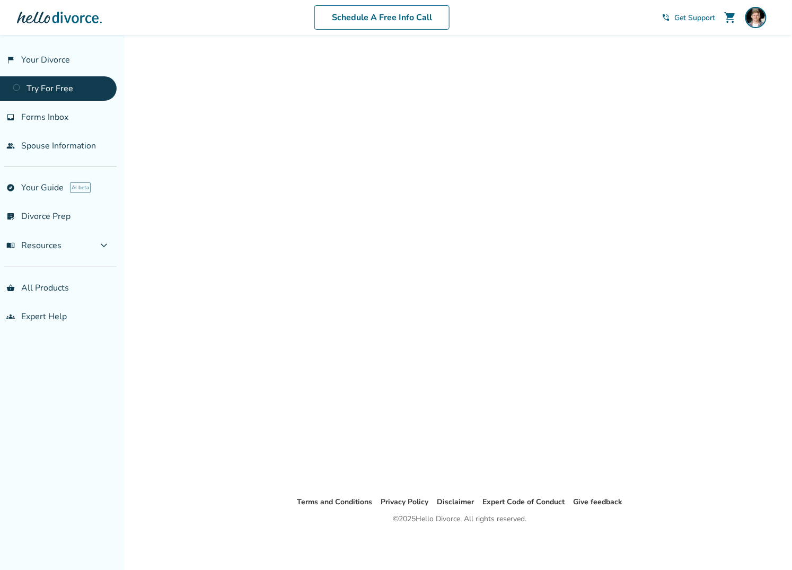
scroll to position [32, 0]
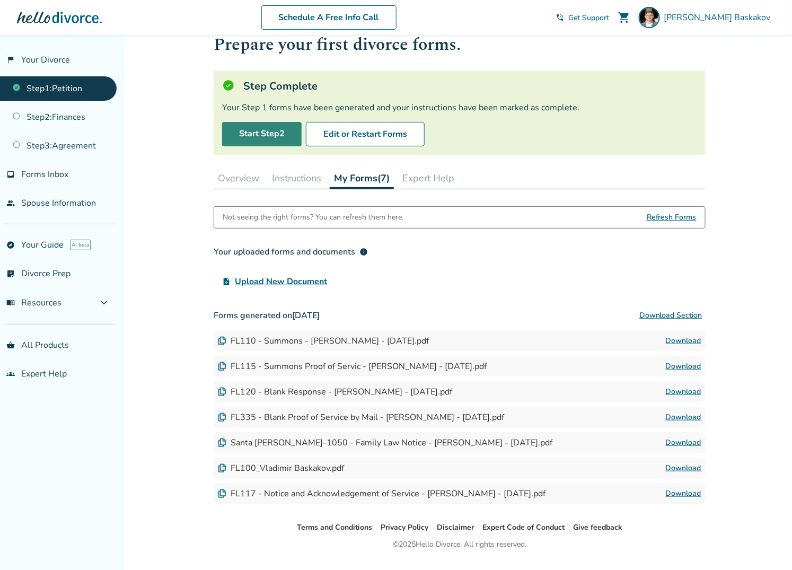
click at [268, 125] on link "Start Step 2" at bounding box center [262, 134] width 80 height 24
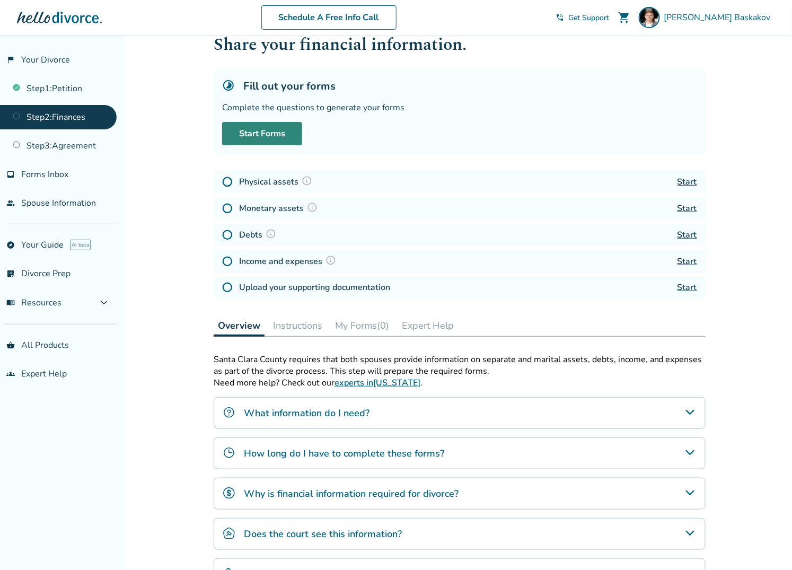
click at [267, 130] on link "Start Forms" at bounding box center [262, 133] width 80 height 23
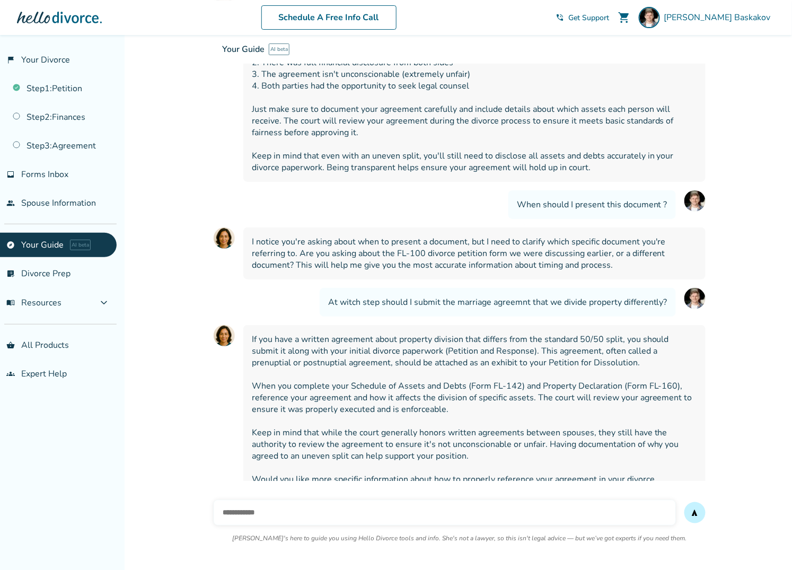
scroll to position [1255, 0]
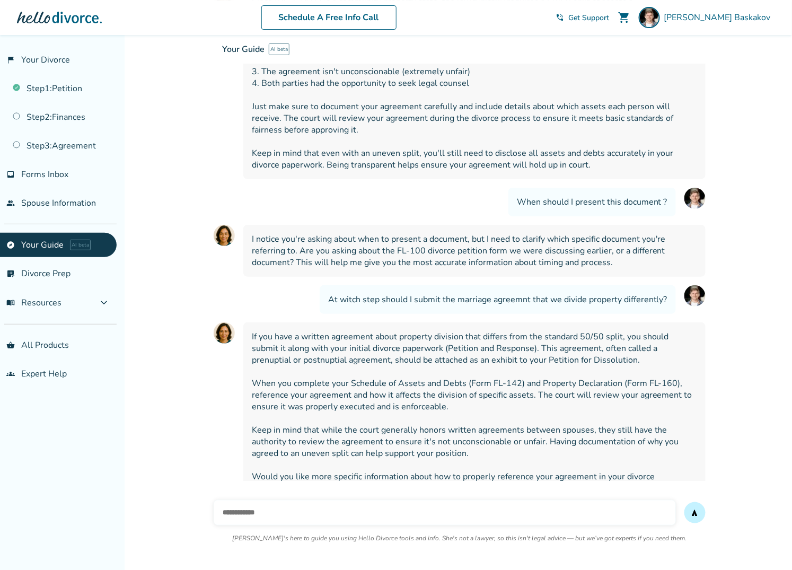
click at [36, 243] on link "explore Your Guide AI beta" at bounding box center [58, 245] width 117 height 24
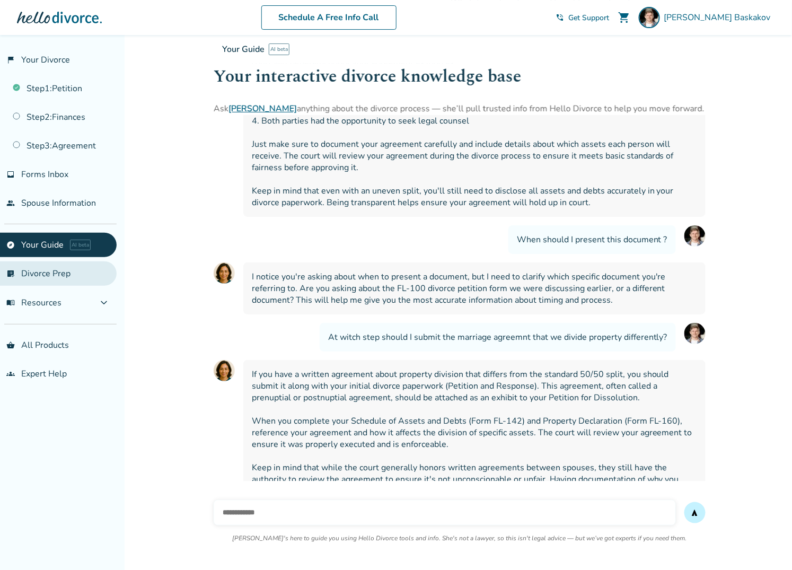
scroll to position [1217, 0]
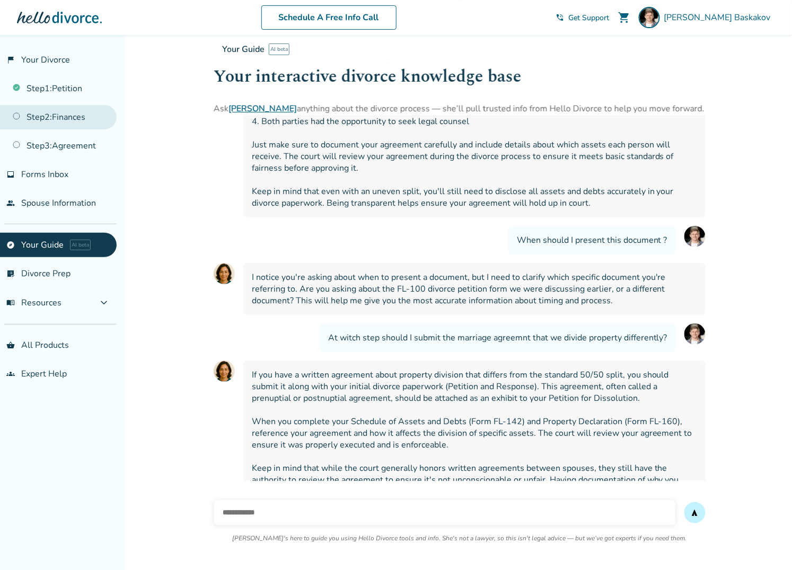
click at [42, 117] on link "Step 2 : Finances" at bounding box center [58, 117] width 117 height 24
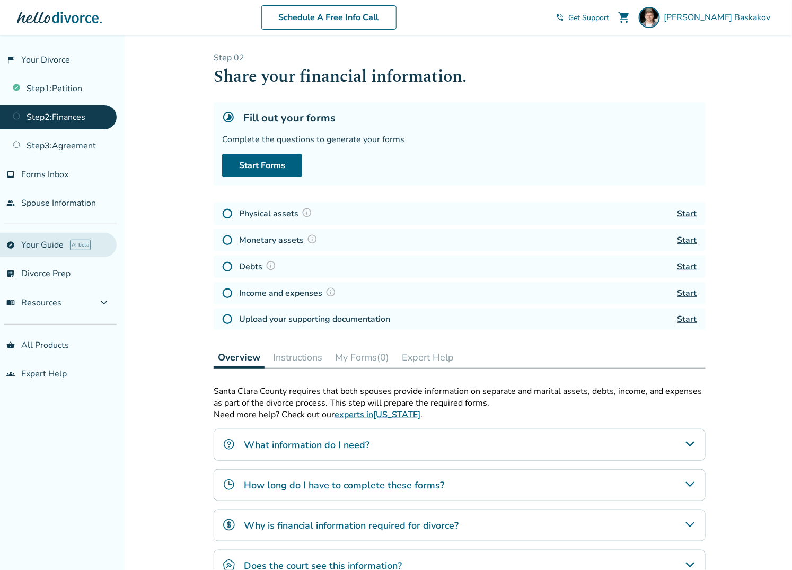
click at [40, 240] on link "explore Your Guide AI beta" at bounding box center [58, 245] width 117 height 24
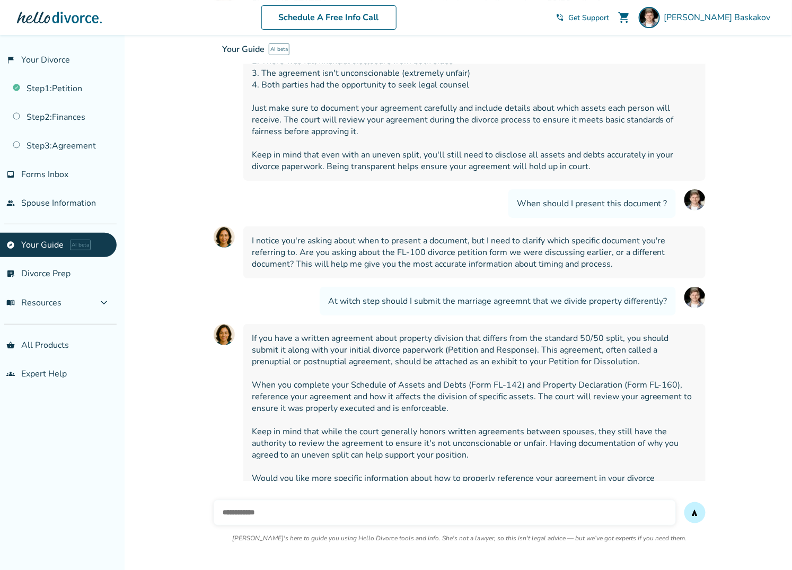
scroll to position [1255, 0]
click at [319, 510] on input "text" at bounding box center [445, 512] width 462 height 25
type input "**********"
click at [684, 502] on button "send" at bounding box center [694, 512] width 21 height 21
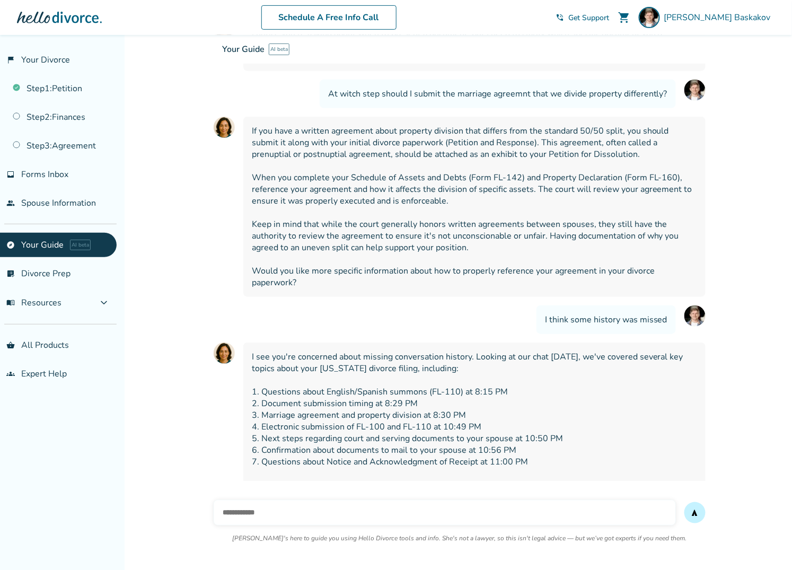
scroll to position [1466, 0]
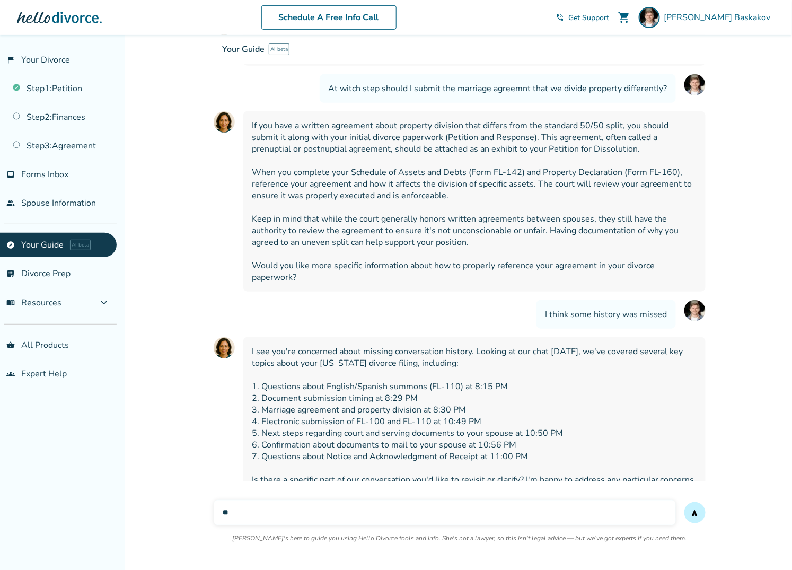
type input "*"
type input "**********"
click at [684, 502] on button "send" at bounding box center [694, 512] width 21 height 21
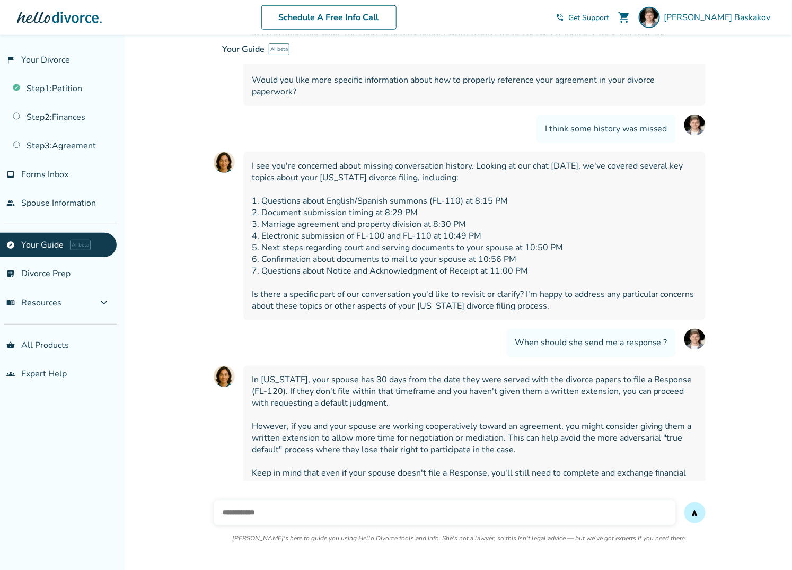
scroll to position [1655, 0]
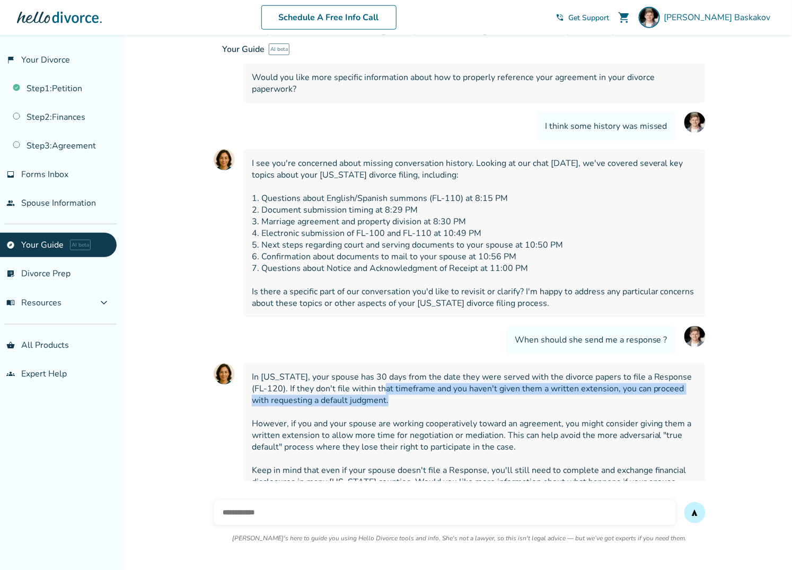
drag, startPoint x: 371, startPoint y: 373, endPoint x: 367, endPoint y: 362, distance: 12.1
click at [367, 372] on span "In [US_STATE], your spouse has 30 days from the date they were served with the …" at bounding box center [474, 436] width 445 height 128
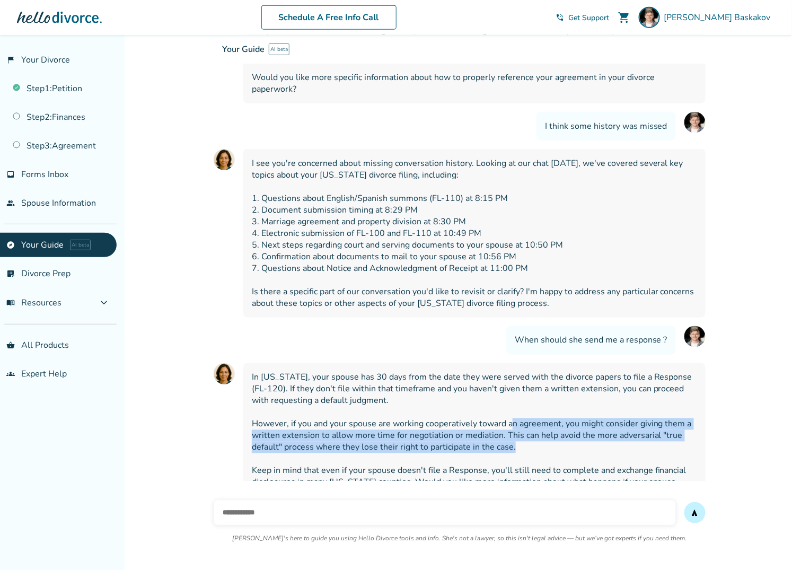
drag, startPoint x: 547, startPoint y: 420, endPoint x: 509, endPoint y: 392, distance: 46.5
click at [509, 392] on span "In [US_STATE], your spouse has 30 days from the date they were served with the …" at bounding box center [474, 436] width 445 height 128
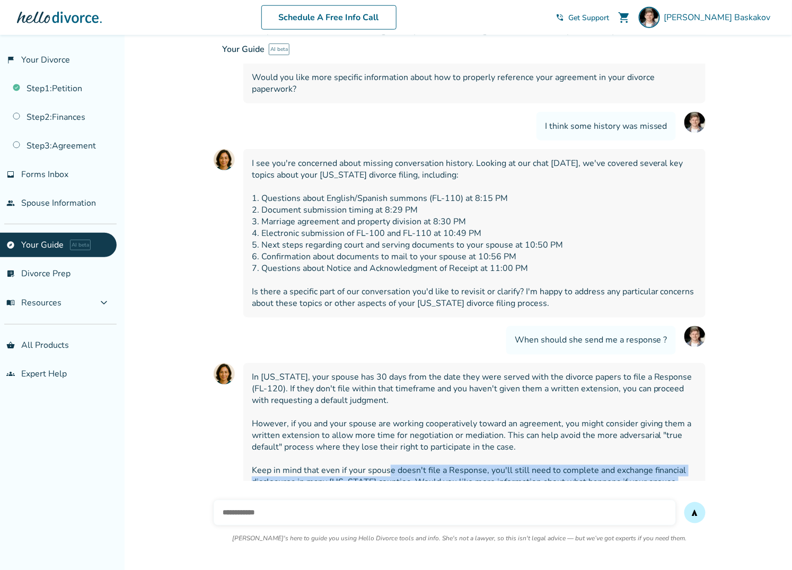
drag, startPoint x: 390, startPoint y: 442, endPoint x: 392, endPoint y: 467, distance: 25.0
click at [392, 467] on span "In [US_STATE], your spouse has 30 days from the date they were served with the …" at bounding box center [474, 436] width 445 height 128
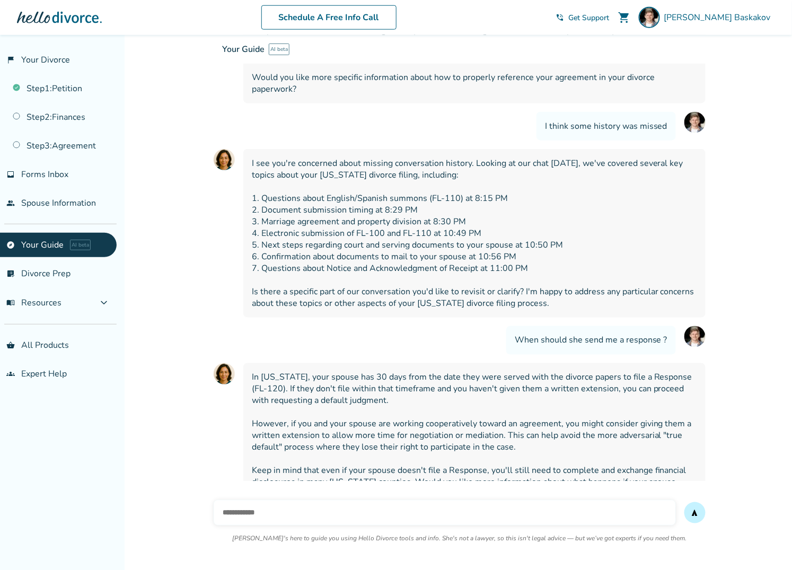
click at [274, 514] on input "text" at bounding box center [445, 512] width 462 height 25
type input "*"
type input "**********"
click at [684, 502] on button "send" at bounding box center [694, 512] width 21 height 21
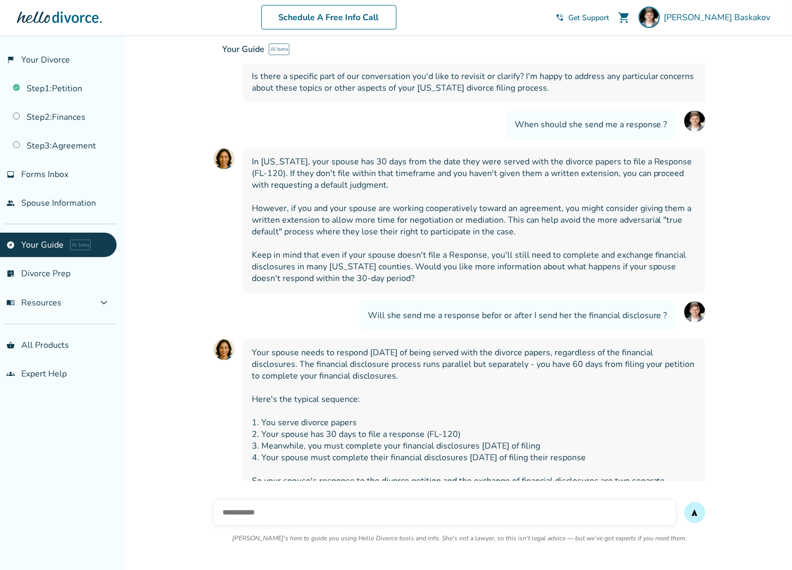
scroll to position [1877, 0]
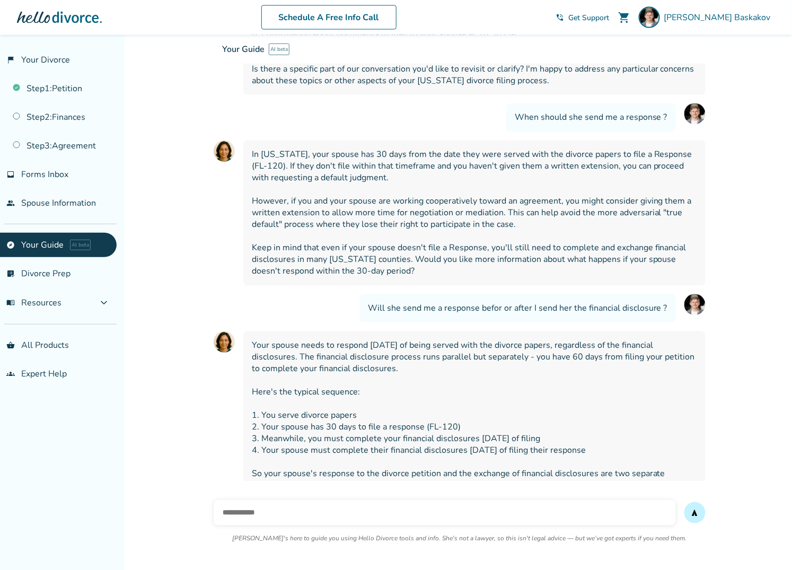
click at [273, 516] on input "text" at bounding box center [445, 512] width 462 height 25
type input "**********"
click at [684, 502] on button "send" at bounding box center [694, 512] width 21 height 21
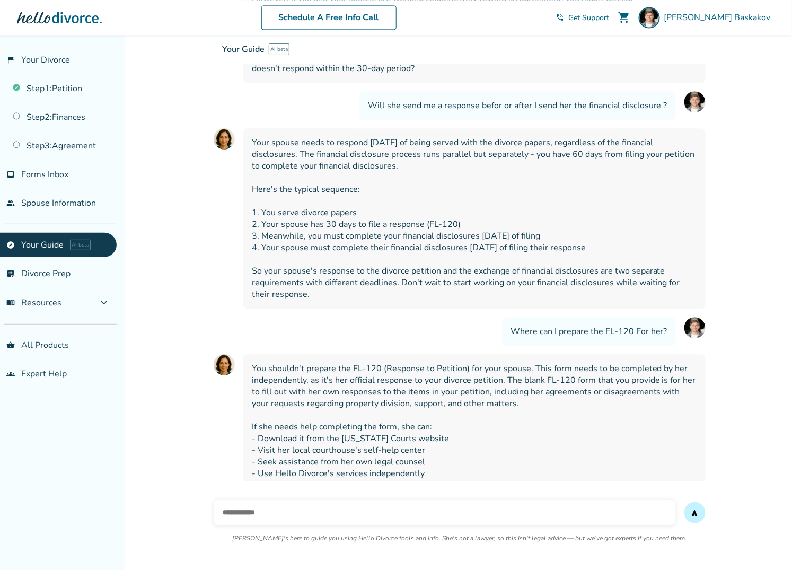
scroll to position [2088, 0]
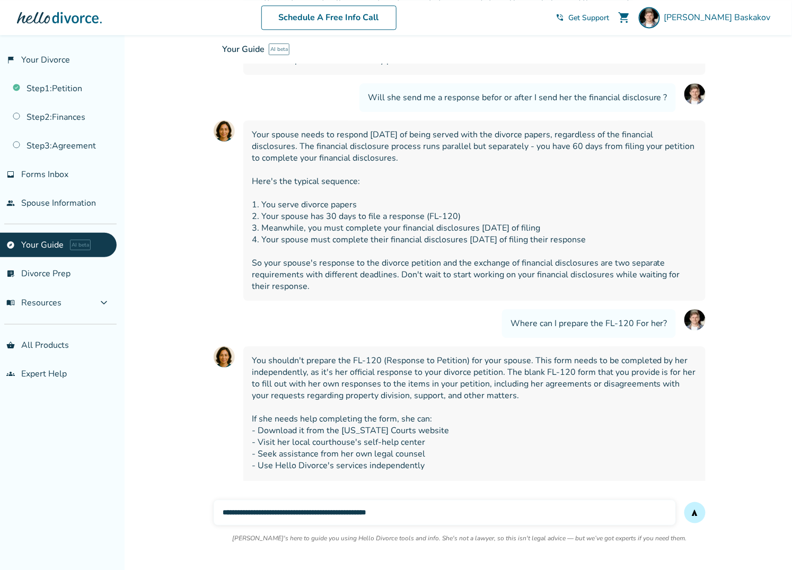
type input "**********"
click at [684, 502] on button "send" at bounding box center [694, 512] width 21 height 21
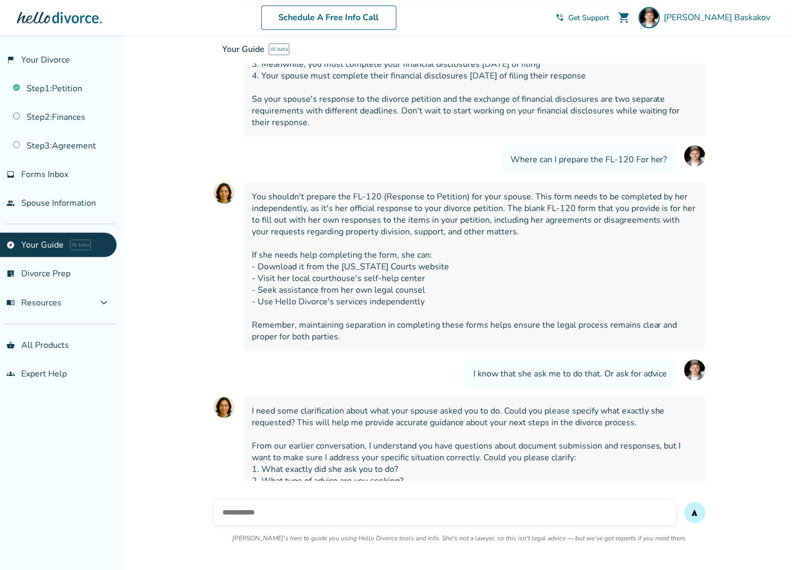
scroll to position [2254, 0]
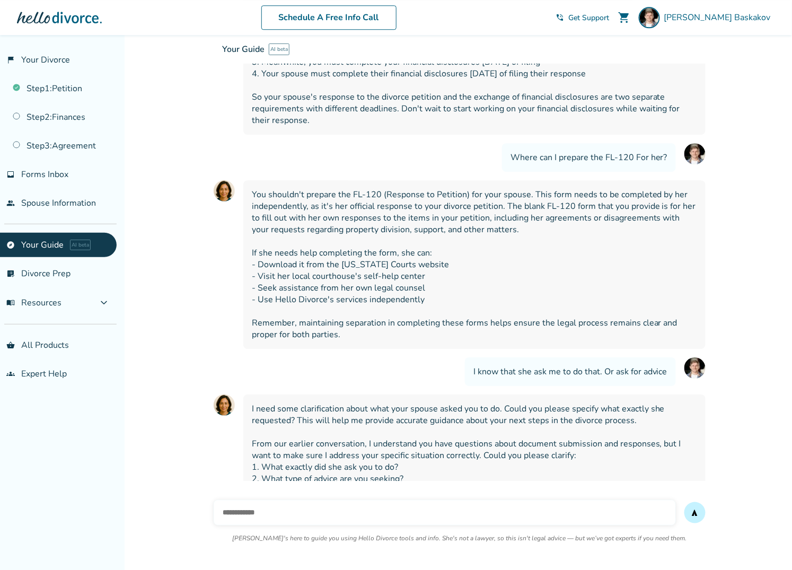
type input "*"
type input "**********"
click at [684, 502] on button "send" at bounding box center [694, 512] width 21 height 21
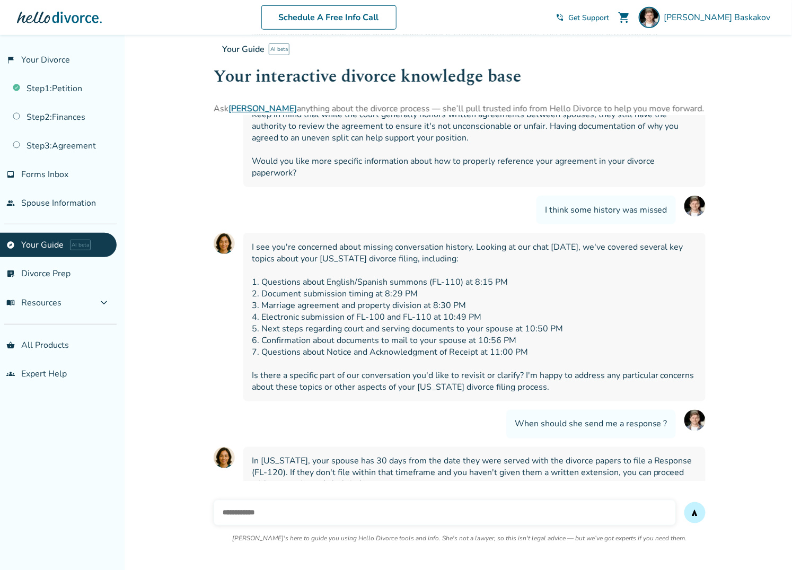
scroll to position [1570, 0]
click at [367, 156] on div "If you have a written agreement about property division that differs from the s…" at bounding box center [474, 97] width 462 height 180
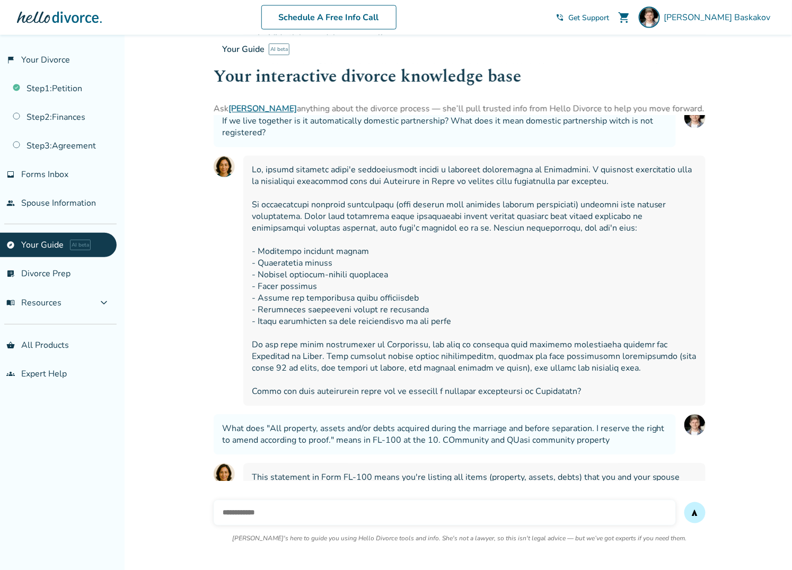
scroll to position [600, 0]
click at [297, 520] on input "text" at bounding box center [445, 512] width 462 height 25
type input "**********"
click at [684, 502] on button "send" at bounding box center [694, 512] width 21 height 21
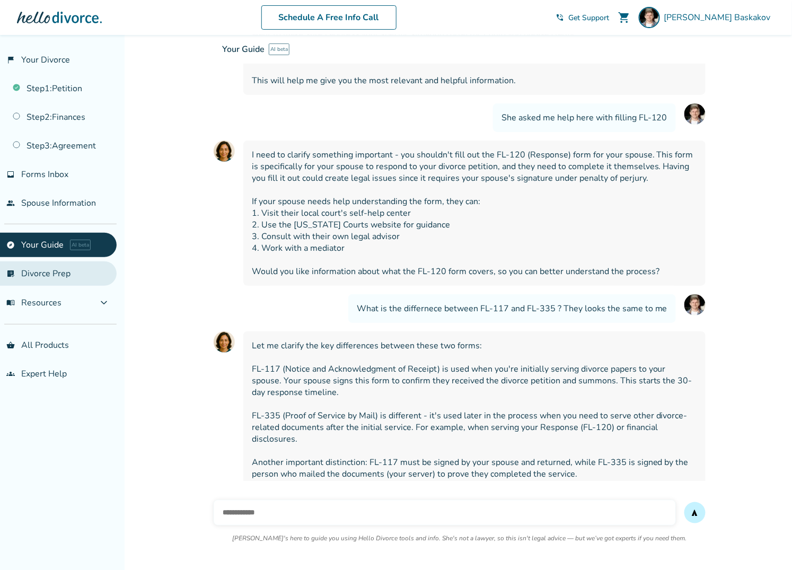
scroll to position [2676, 0]
click at [276, 510] on input "text" at bounding box center [445, 512] width 462 height 25
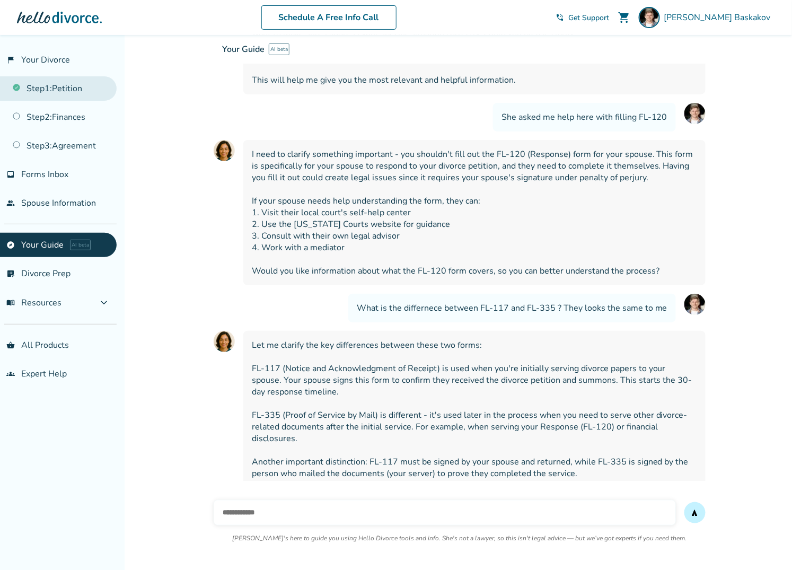
click at [60, 81] on link "Step 1 : Petition" at bounding box center [58, 88] width 117 height 24
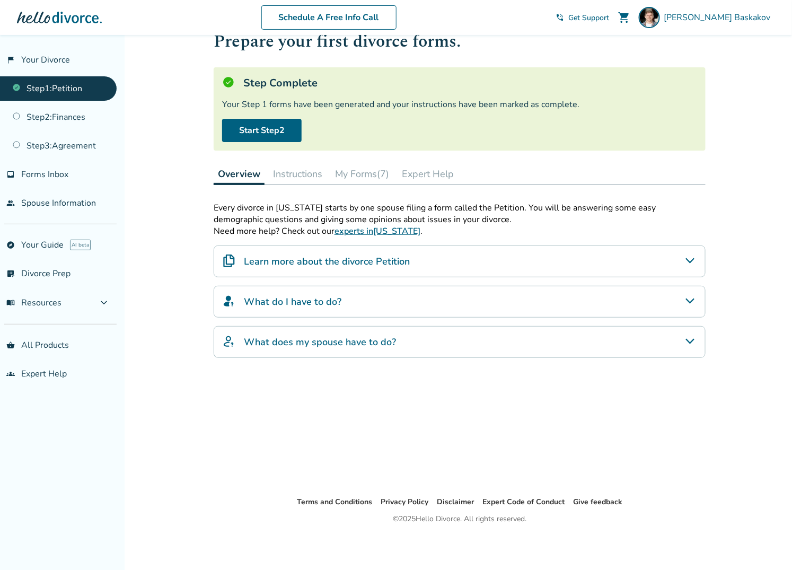
scroll to position [35, 0]
click at [303, 174] on button "Instructions" at bounding box center [298, 174] width 58 height 21
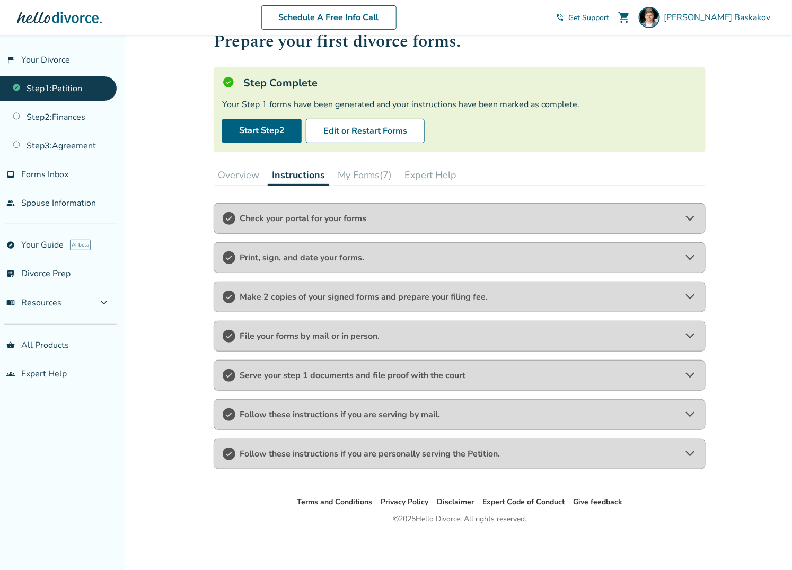
click at [351, 292] on span "Make 2 copies of your signed forms and prepare your filing fee." at bounding box center [460, 297] width 440 height 12
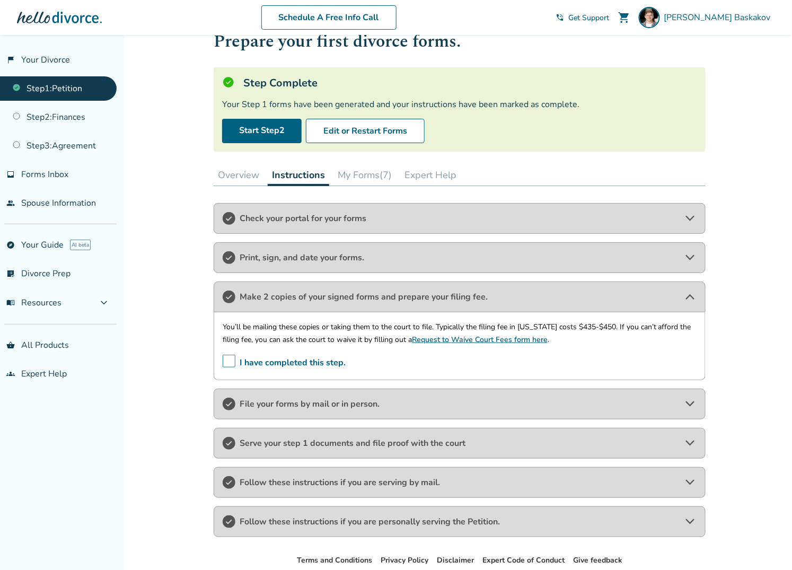
click at [351, 292] on span "Make 2 copies of your signed forms and prepare your filing fee." at bounding box center [460, 297] width 440 height 12
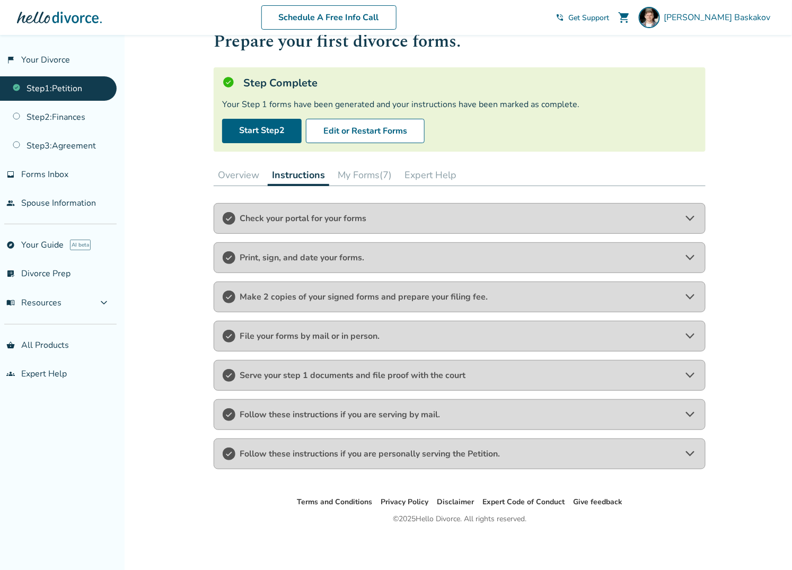
click at [342, 258] on span "Print, sign, and date your forms." at bounding box center [460, 258] width 440 height 12
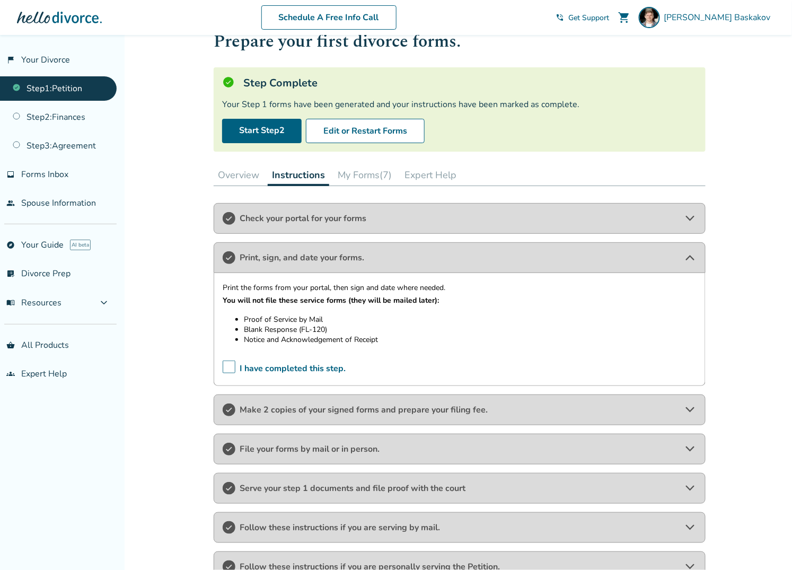
click at [346, 249] on div "Print, sign, and date your forms." at bounding box center [460, 257] width 492 height 31
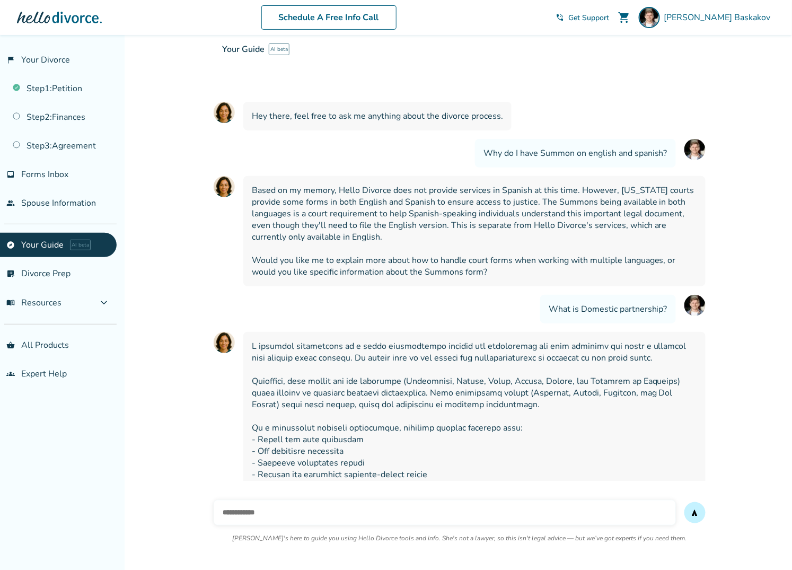
scroll to position [2676, 0]
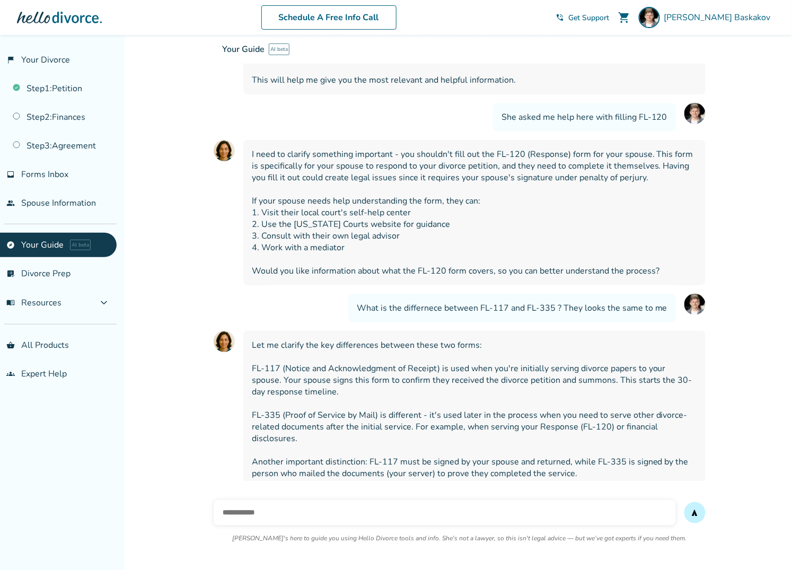
click at [273, 512] on input "text" at bounding box center [445, 512] width 462 height 25
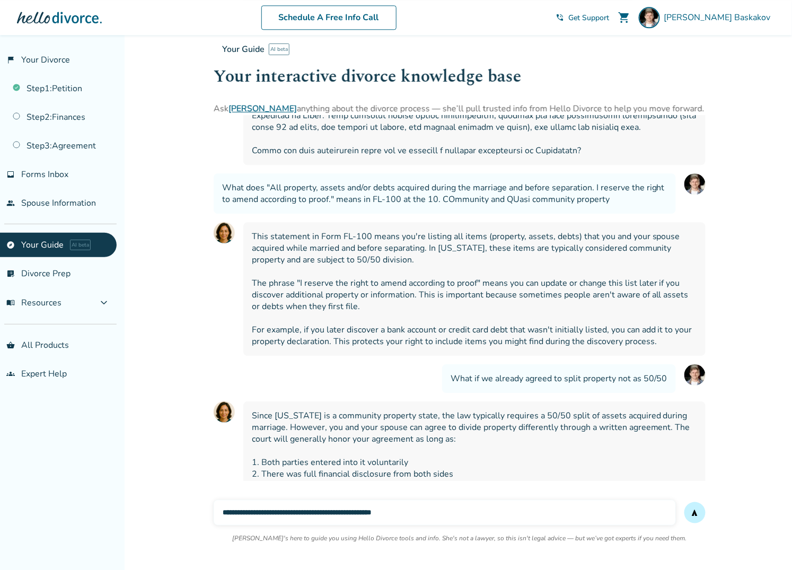
scroll to position [841, 0]
click at [427, 514] on input "**********" at bounding box center [445, 512] width 462 height 25
type input "**********"
click at [684, 502] on button "send" at bounding box center [694, 512] width 21 height 21
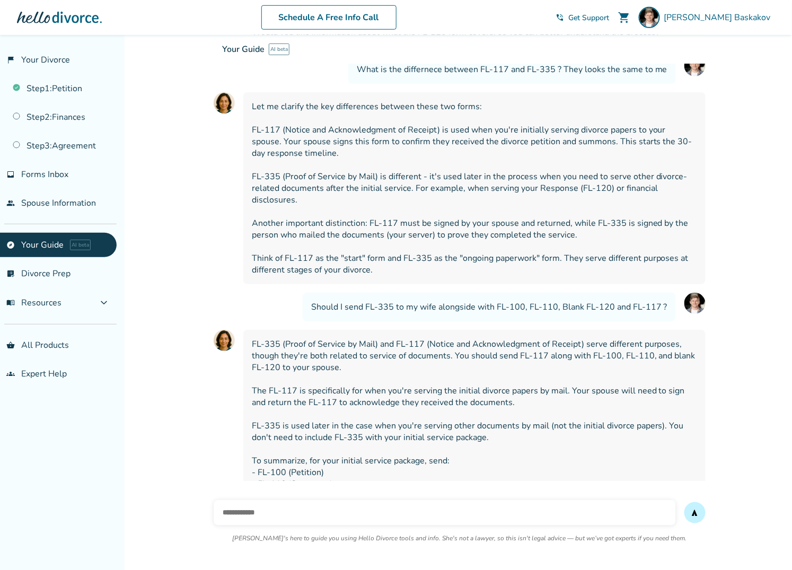
scroll to position [2933, 0]
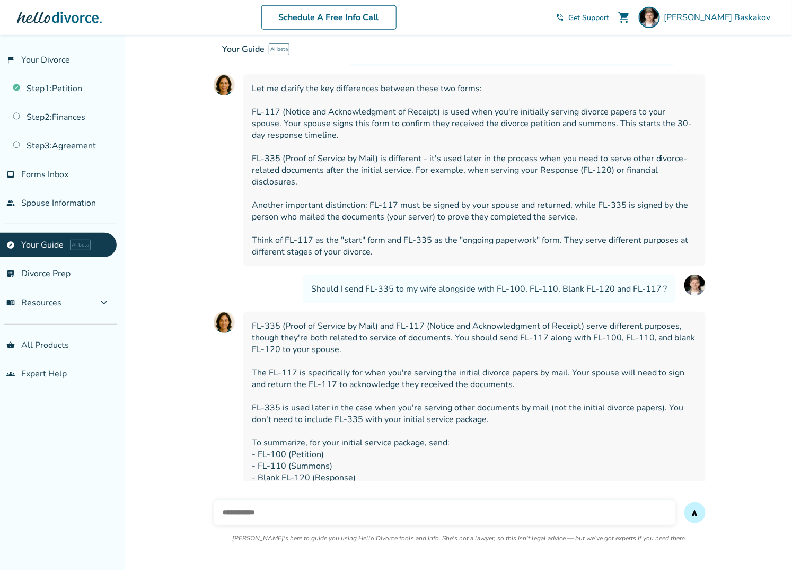
click at [269, 515] on input "text" at bounding box center [445, 512] width 462 height 25
type input "**********"
click at [684, 502] on button "send" at bounding box center [694, 512] width 21 height 21
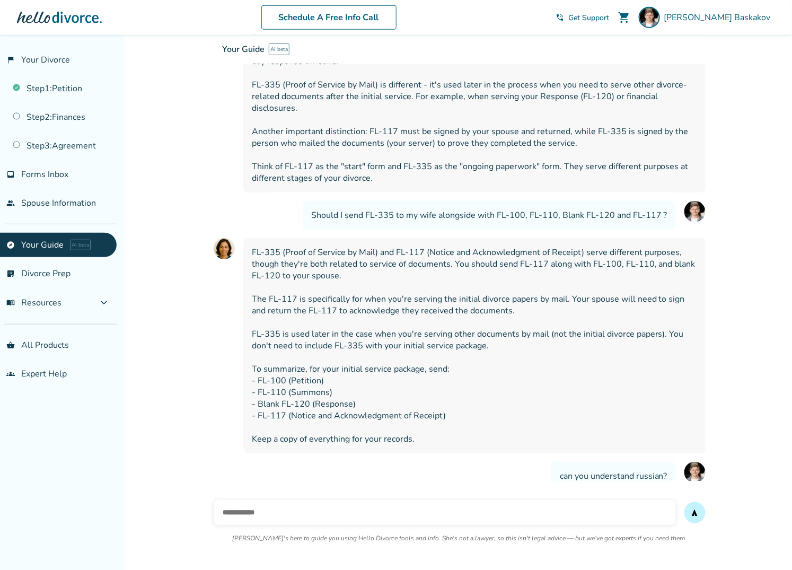
scroll to position [3029, 0]
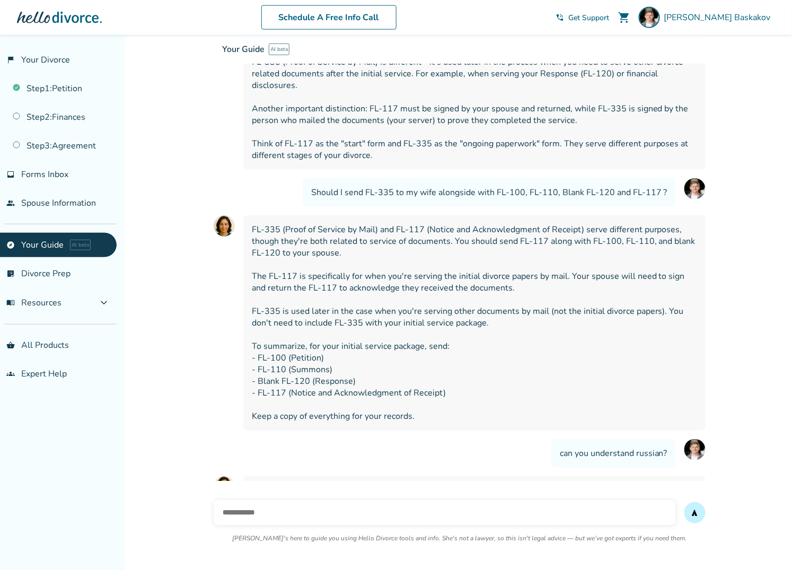
click at [283, 510] on input "text" at bounding box center [445, 512] width 462 height 25
type input "**********"
click at [684, 502] on button "send" at bounding box center [694, 512] width 21 height 21
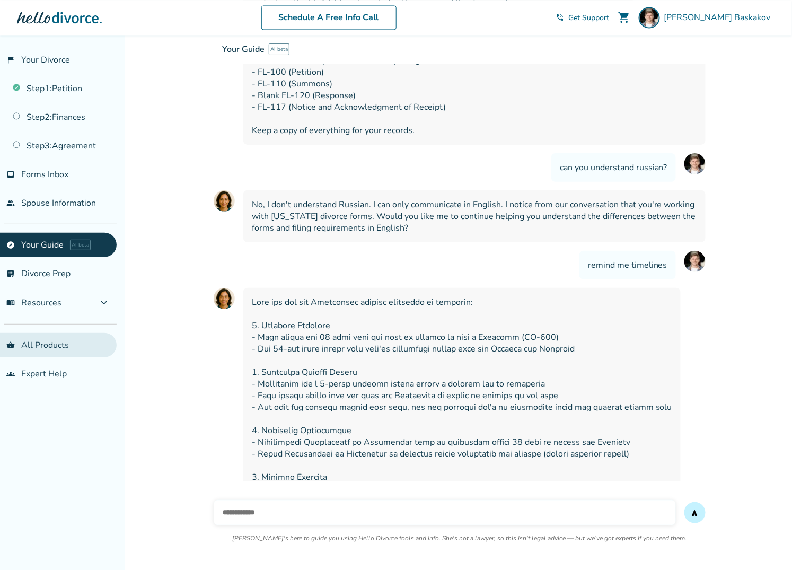
scroll to position [3321, 0]
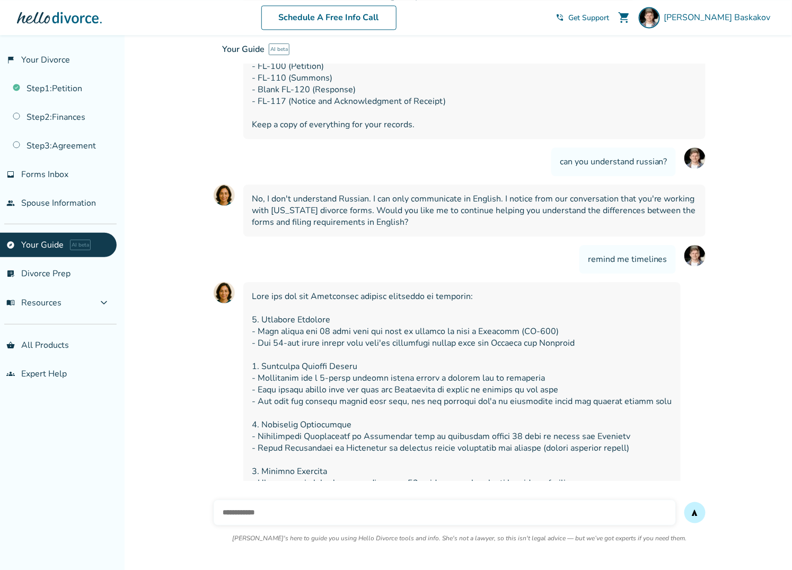
click at [279, 504] on input "text" at bounding box center [445, 512] width 462 height 25
type input "**********"
click at [61, 54] on link "flag_2 Your Divorce" at bounding box center [58, 60] width 117 height 24
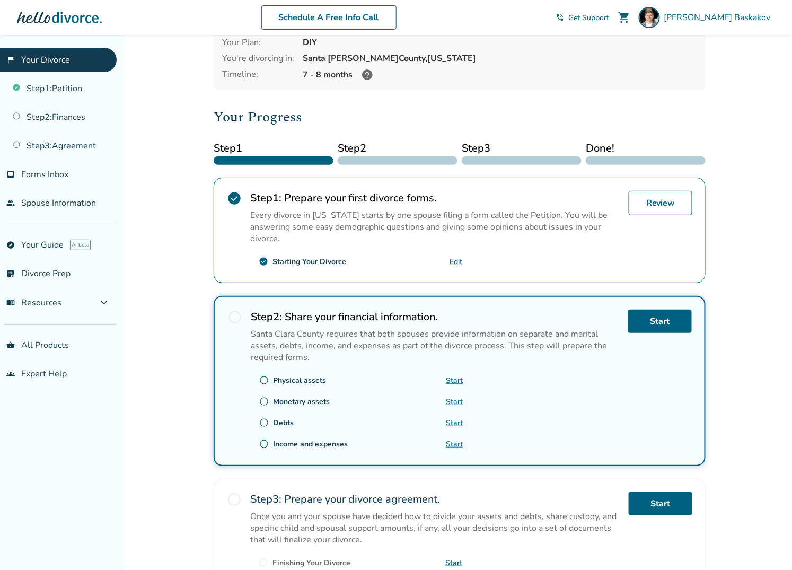
scroll to position [181, 0]
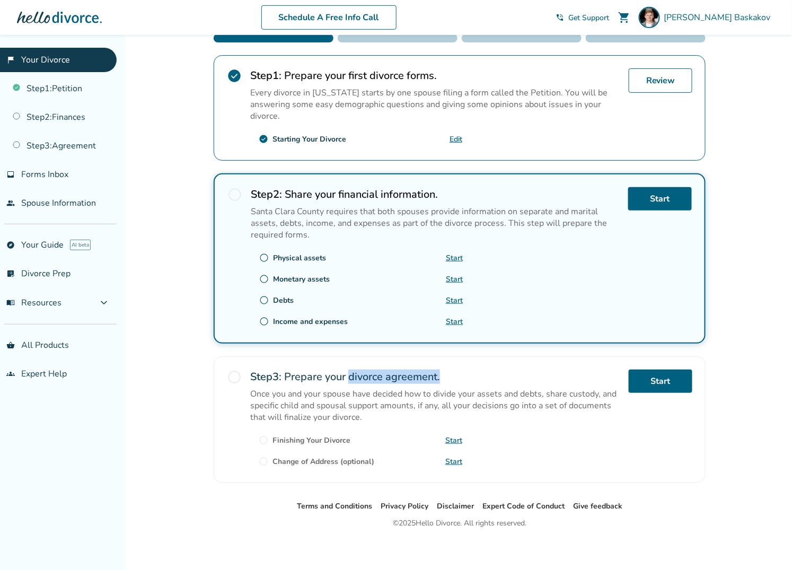
drag, startPoint x: 370, startPoint y: 375, endPoint x: 460, endPoint y: 375, distance: 90.1
click at [460, 375] on h2 "Step 3 : Prepare your divorce agreement." at bounding box center [435, 377] width 370 height 14
copy h2 "divorce agreement."
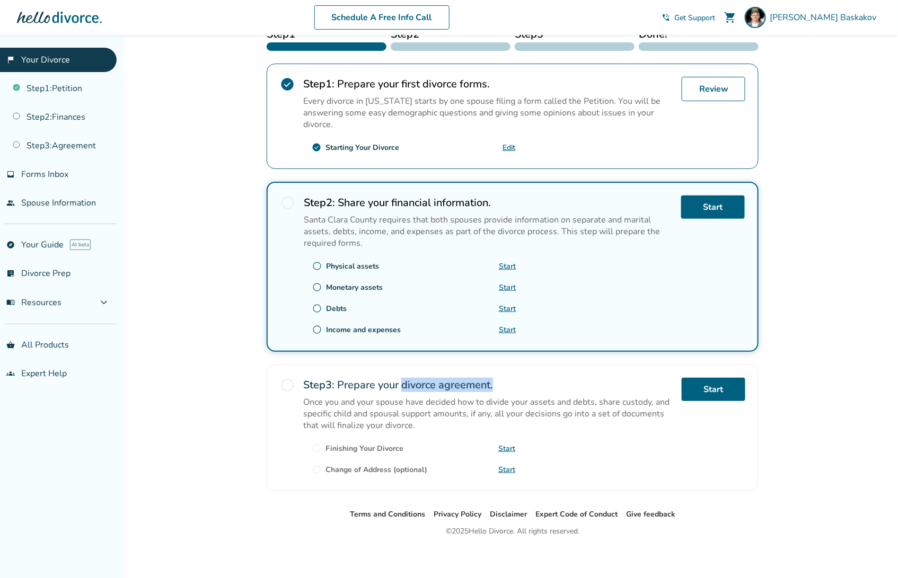
scroll to position [172, 0]
click at [45, 51] on link "flag_2 Your Divorce" at bounding box center [58, 60] width 117 height 24
click at [78, 297] on button "menu_book Resources expand_more" at bounding box center [58, 302] width 117 height 25
click at [50, 326] on link "Finances" at bounding box center [58, 327] width 117 height 24
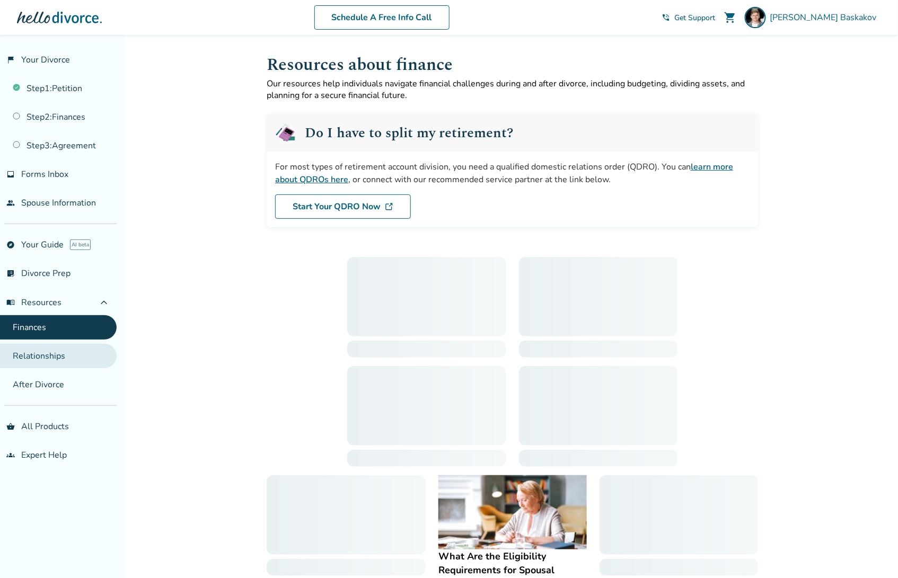
click at [51, 350] on link "Relationships" at bounding box center [58, 356] width 117 height 24
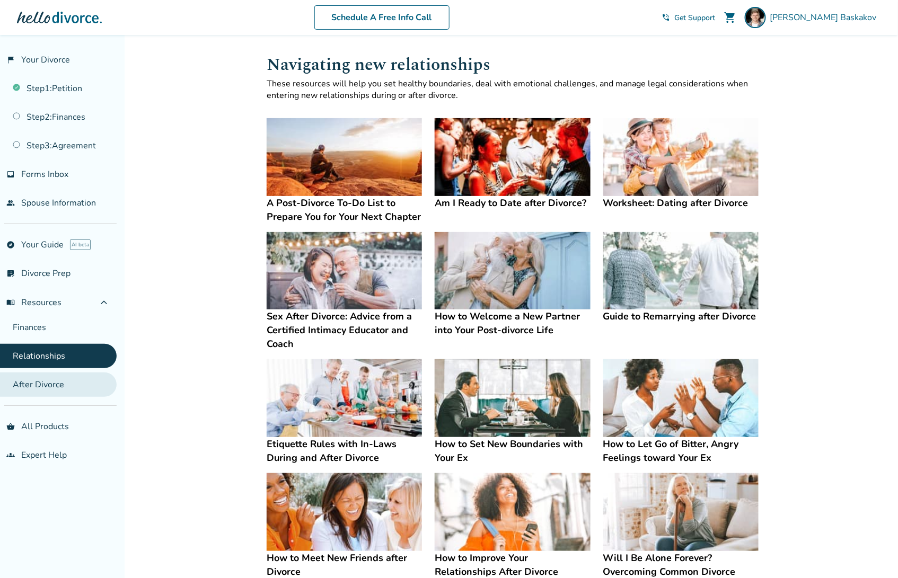
click at [57, 375] on link "After Divorce" at bounding box center [58, 385] width 117 height 24
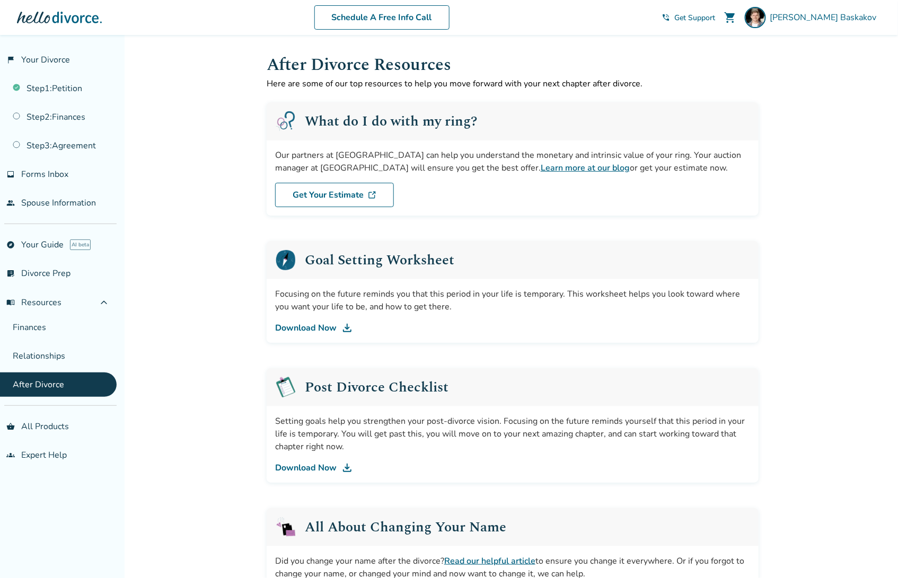
scroll to position [1, 0]
click at [48, 271] on link "list_alt_check Divorce Prep" at bounding box center [58, 273] width 117 height 24
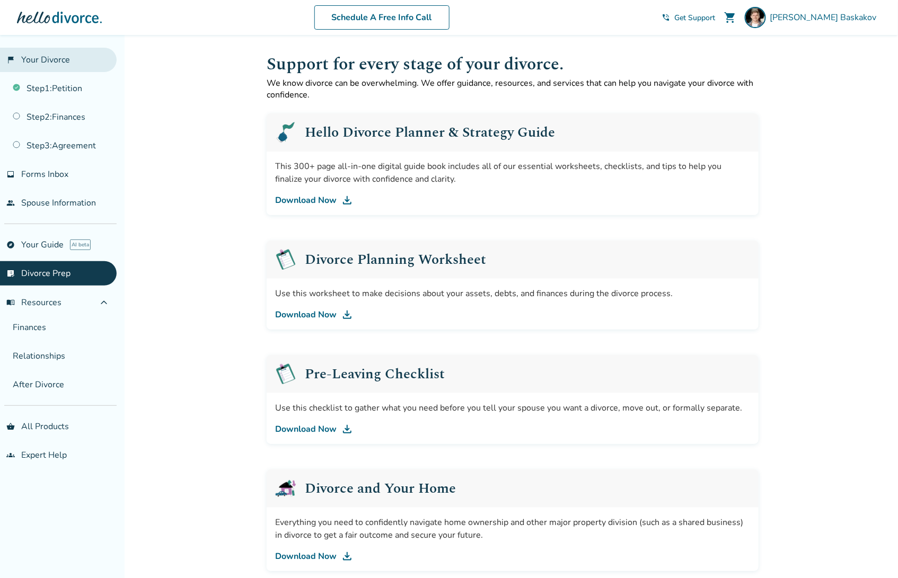
click at [52, 60] on link "flag_2 Your Divorce" at bounding box center [58, 60] width 117 height 24
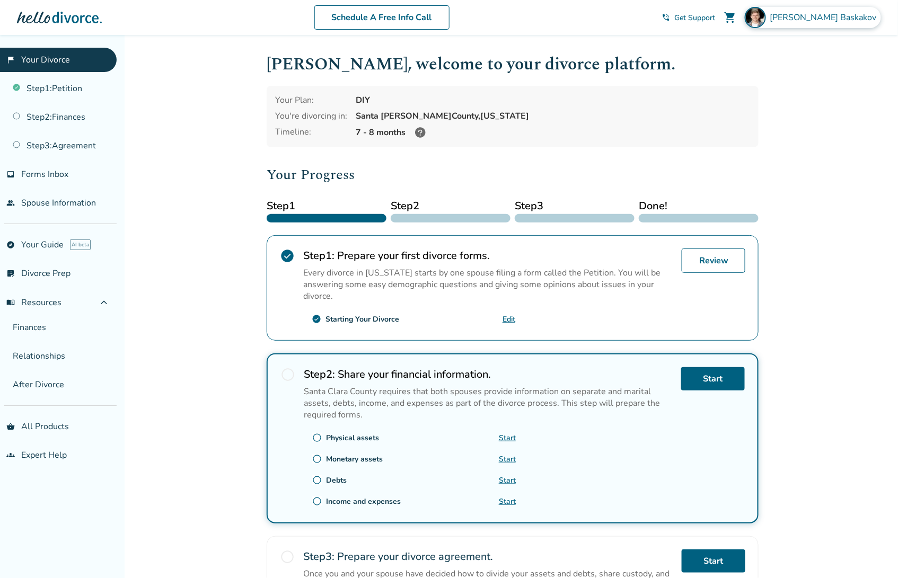
click at [792, 14] on span "Vladimir Baskakov" at bounding box center [825, 18] width 111 height 12
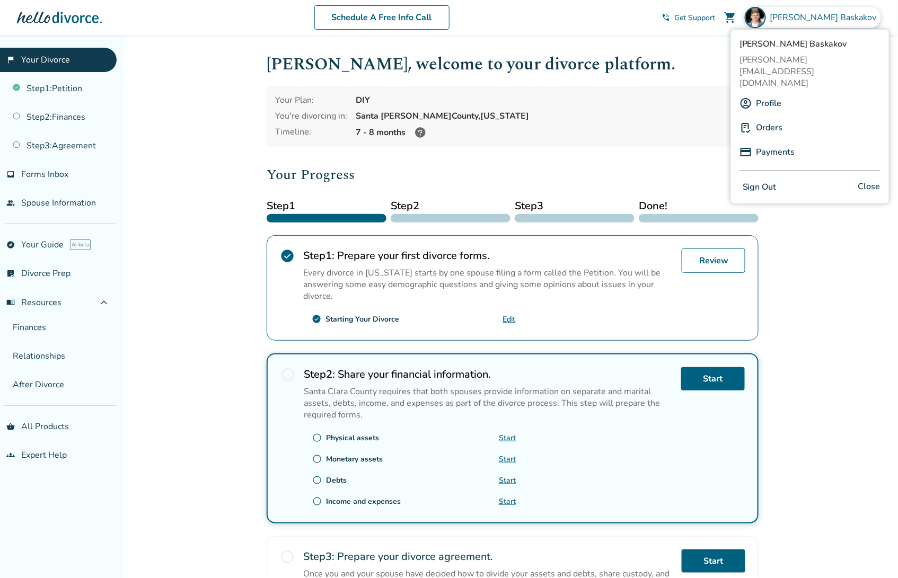
click at [771, 118] on link "Orders" at bounding box center [770, 128] width 27 height 20
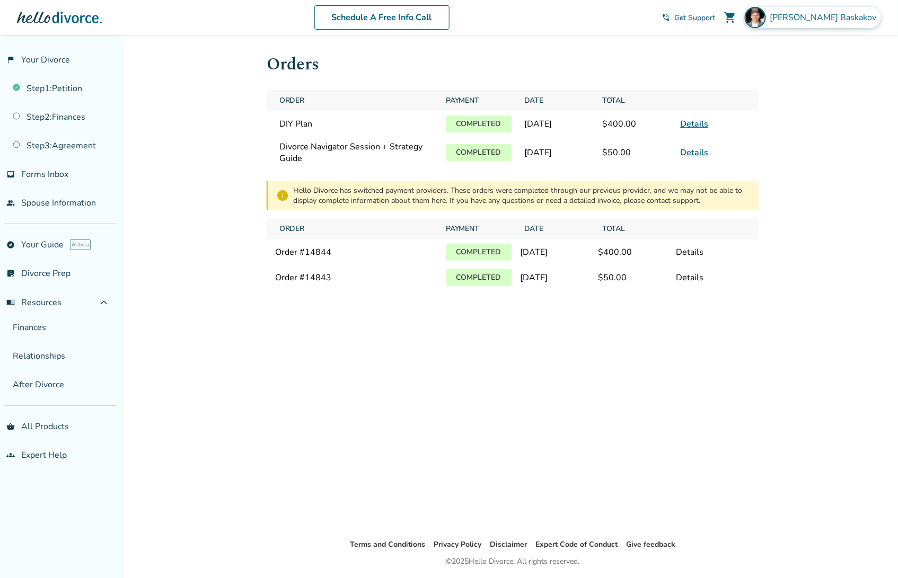
click at [792, 13] on span "Vladimir Baskakov" at bounding box center [825, 18] width 111 height 12
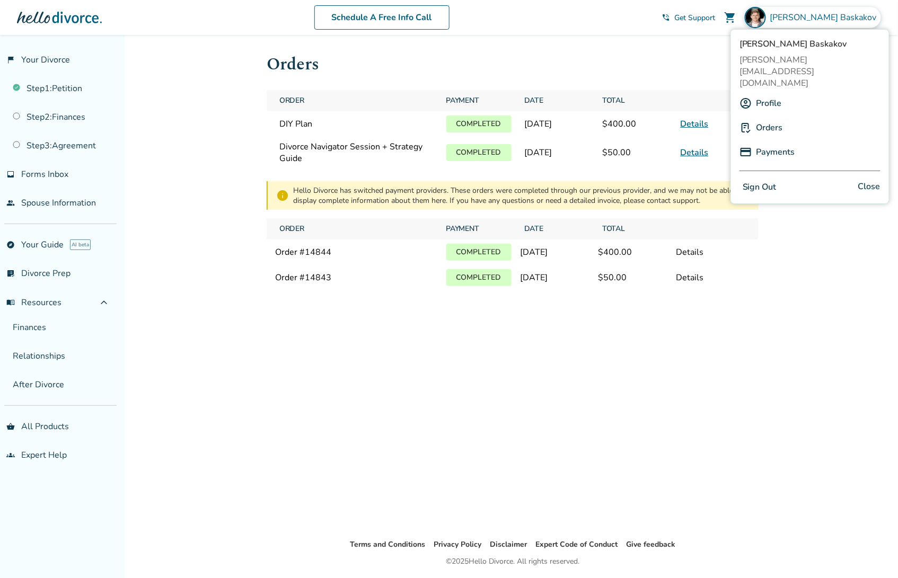
click at [736, 14] on span "shopping_cart" at bounding box center [730, 17] width 13 height 13
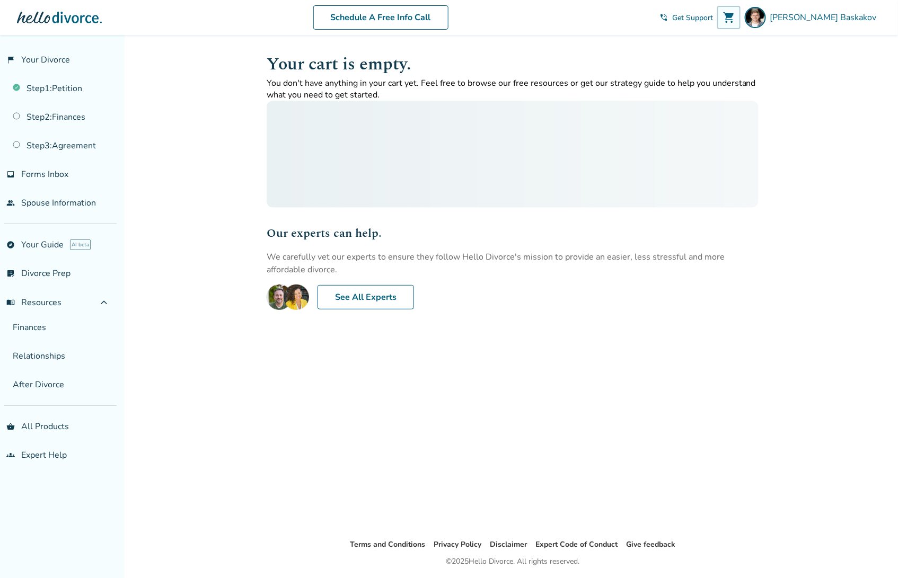
click at [735, 14] on span "shopping_cart" at bounding box center [729, 17] width 13 height 13
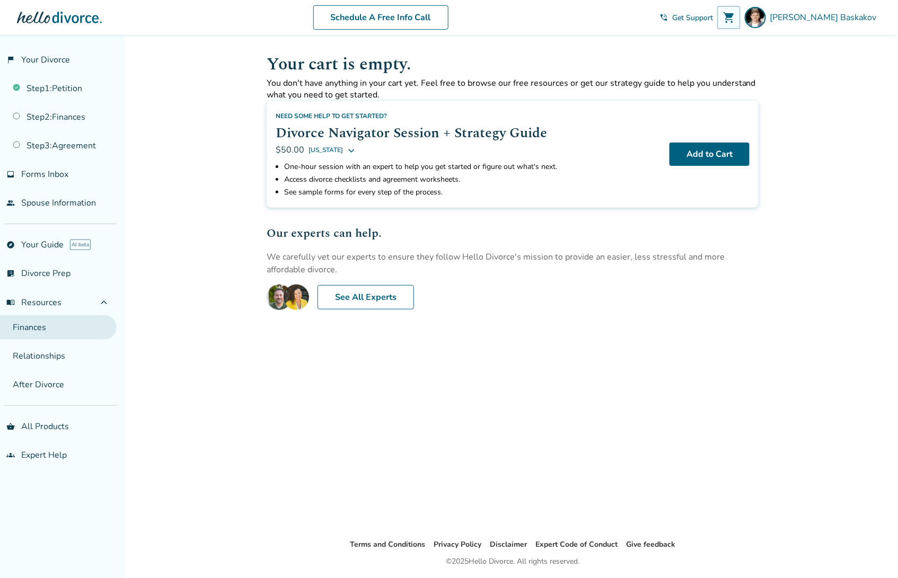
click at [48, 324] on link "Finances" at bounding box center [58, 327] width 117 height 24
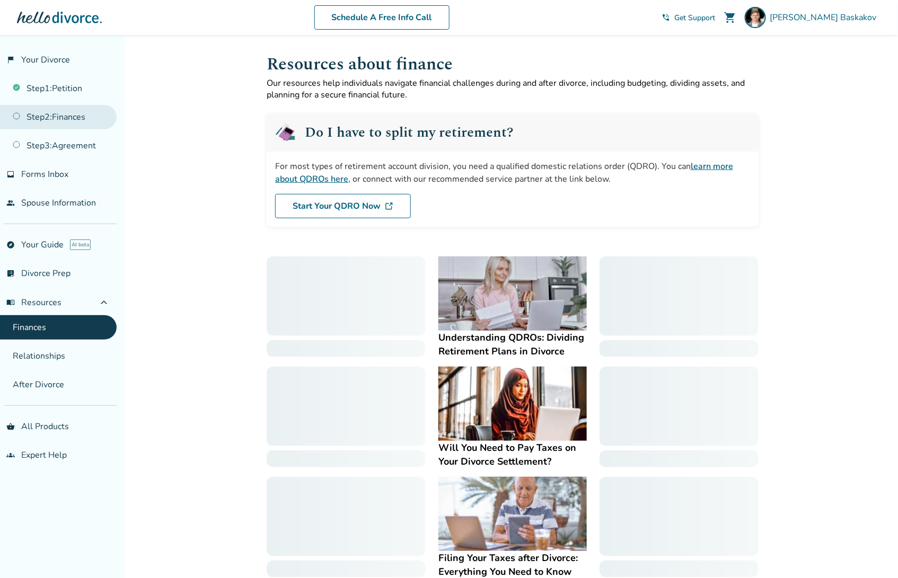
click at [58, 119] on link "Step 2 : Finances" at bounding box center [58, 117] width 117 height 24
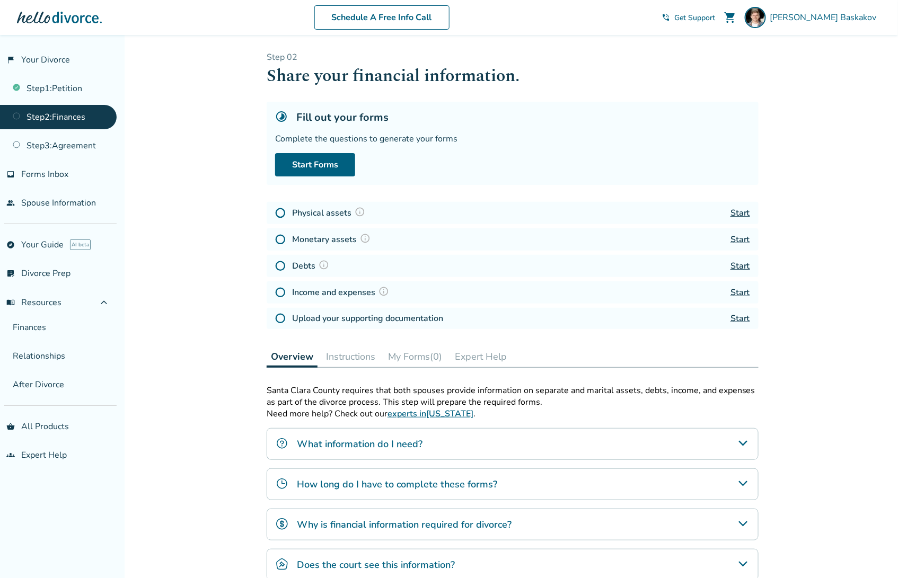
click at [189, 329] on div "Added to cart Step 0 2 Share your financial information. Fill out your forms Co…" at bounding box center [449, 377] width 898 height 687
click at [39, 237] on link "explore Your Guide AI beta" at bounding box center [58, 245] width 117 height 24
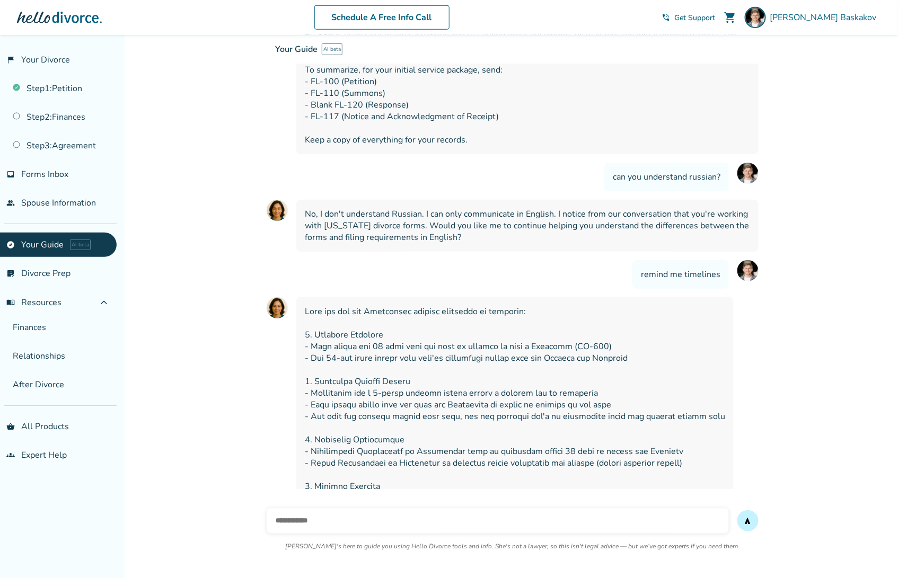
click at [347, 522] on input "text" at bounding box center [498, 520] width 462 height 25
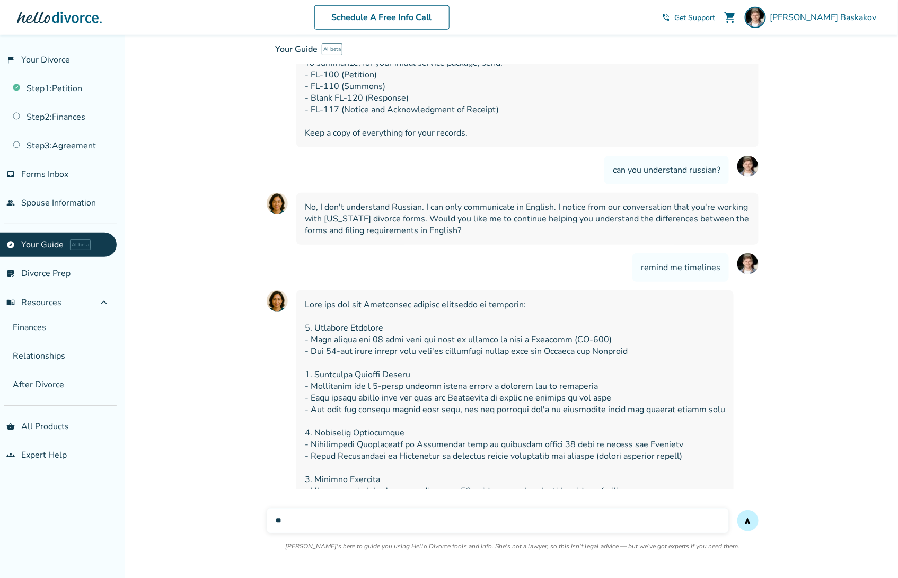
type input "*"
type input "**********"
click at [737, 511] on button "send" at bounding box center [747, 521] width 21 height 21
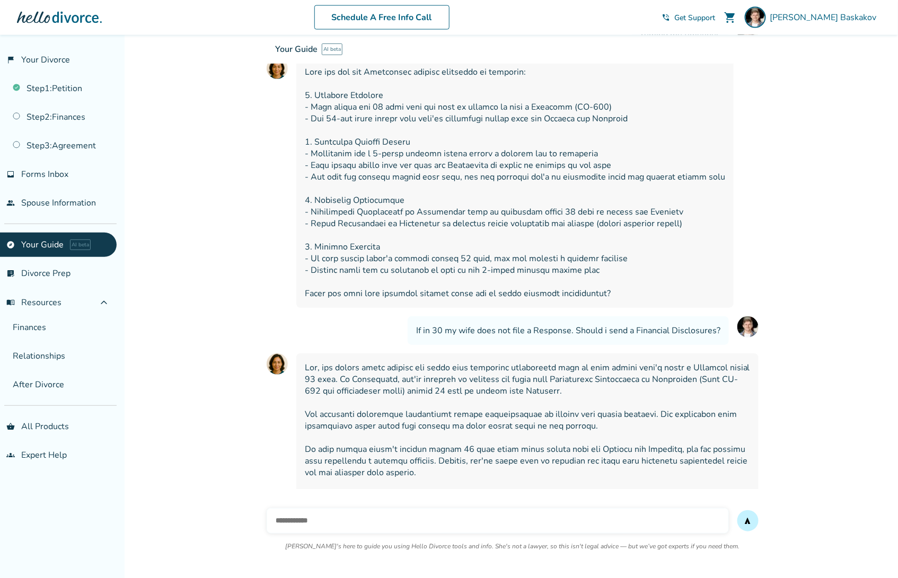
scroll to position [3546, 0]
drag, startPoint x: 629, startPoint y: 452, endPoint x: 497, endPoint y: 434, distance: 133.2
click at [497, 434] on span at bounding box center [527, 448] width 445 height 175
click at [476, 446] on span at bounding box center [527, 448] width 445 height 175
drag, startPoint x: 514, startPoint y: 439, endPoint x: 515, endPoint y: 450, distance: 11.2
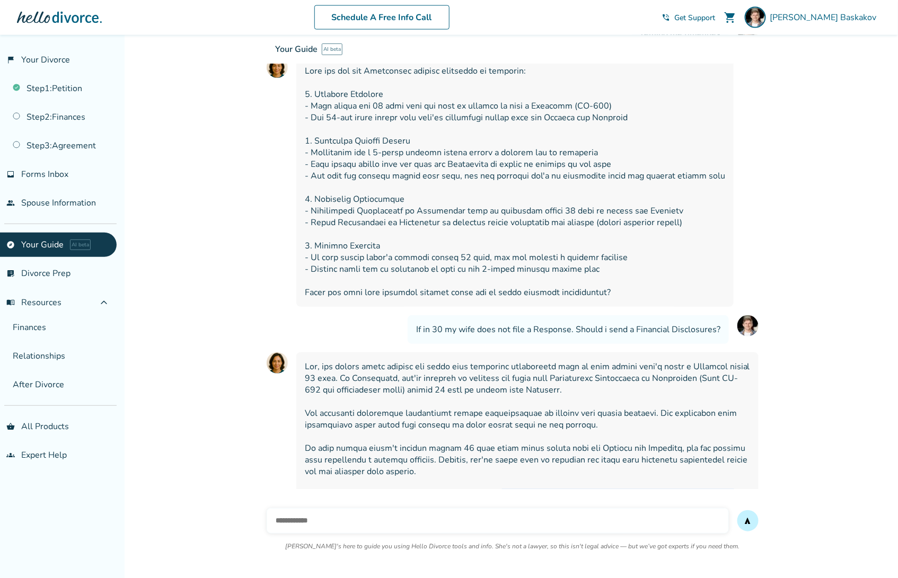
click at [515, 450] on span at bounding box center [527, 448] width 445 height 175
click at [342, 526] on input "text" at bounding box center [498, 520] width 462 height 25
click at [470, 522] on input "**********" at bounding box center [498, 520] width 462 height 25
paste input "*******"
type input "**********"
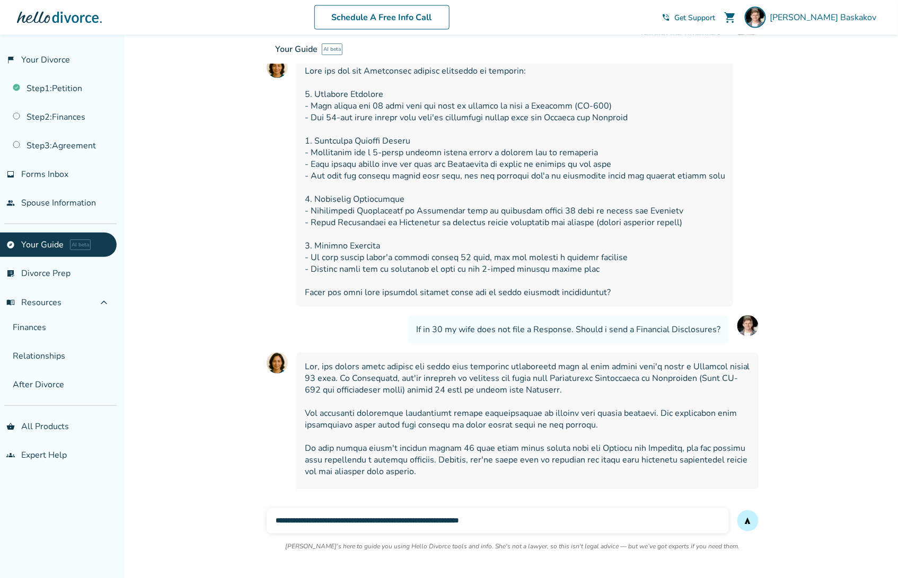
click at [737, 511] on button "send" at bounding box center [747, 521] width 21 height 21
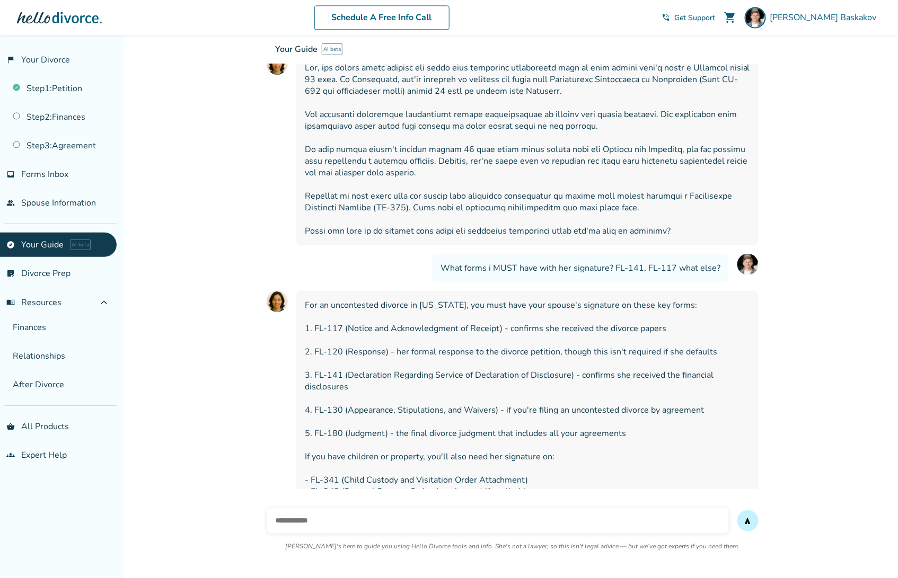
scroll to position [3849, 0]
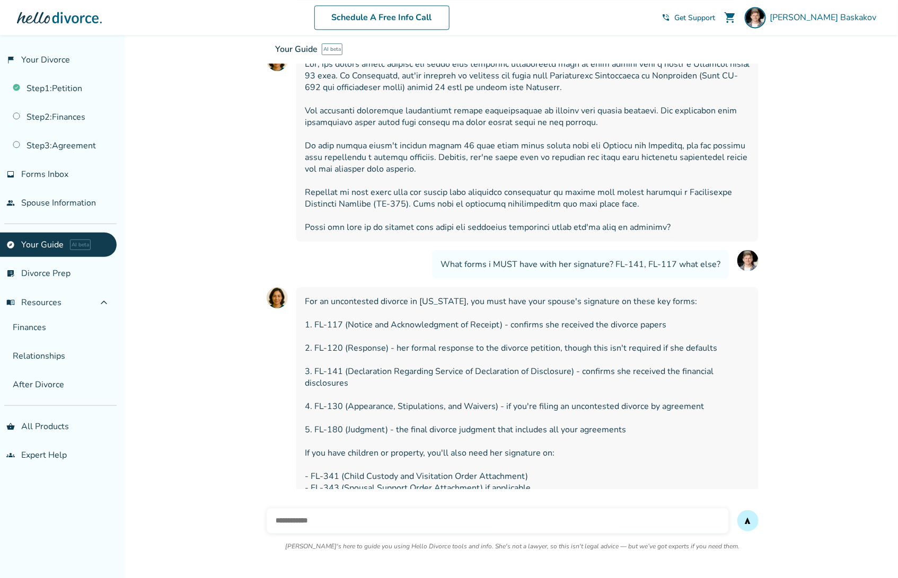
click at [308, 519] on input "text" at bounding box center [498, 520] width 462 height 25
type input "*"
type input "**********"
click at [737, 511] on button "send" at bounding box center [747, 521] width 21 height 21
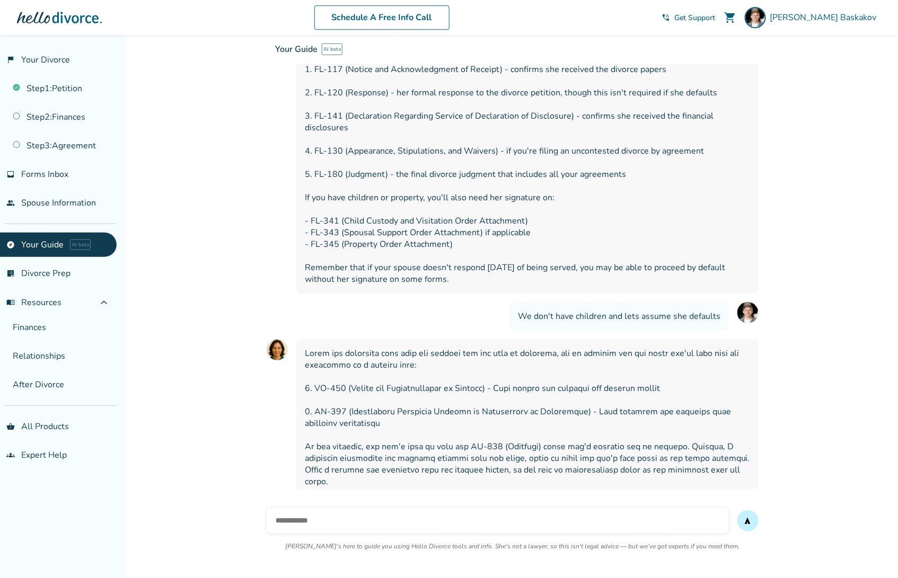
scroll to position [4106, 0]
click at [317, 519] on input "text" at bounding box center [498, 520] width 462 height 25
type input "**********"
click at [737, 511] on button "send" at bounding box center [747, 521] width 21 height 21
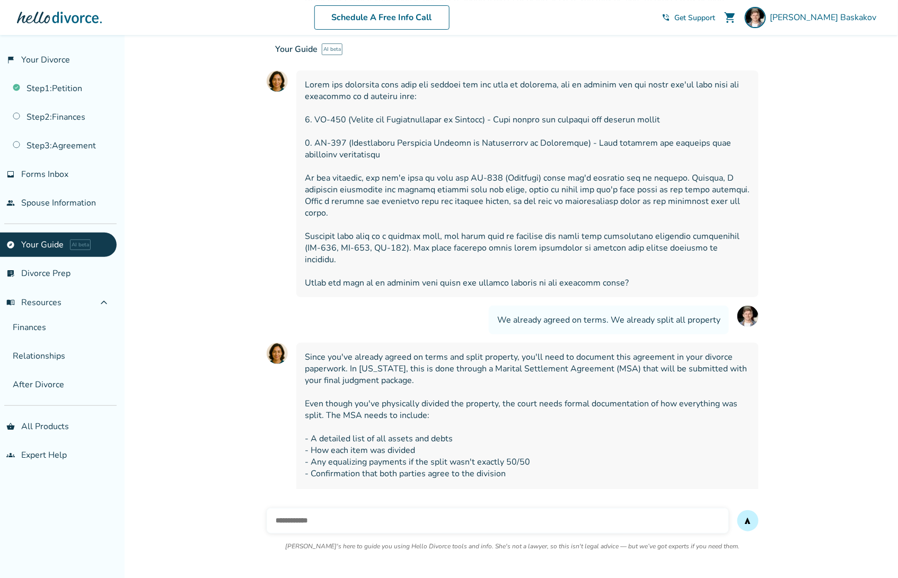
scroll to position [4374, 0]
drag, startPoint x: 342, startPoint y: 337, endPoint x: 361, endPoint y: 336, distance: 18.6
click at [361, 350] on span "Since you've already agreed on terms and split property, you'll need to documen…" at bounding box center [527, 455] width 445 height 210
copy span "MSA"
click at [379, 399] on span "Since you've already agreed on terms and split property, you'll need to documen…" at bounding box center [527, 455] width 445 height 210
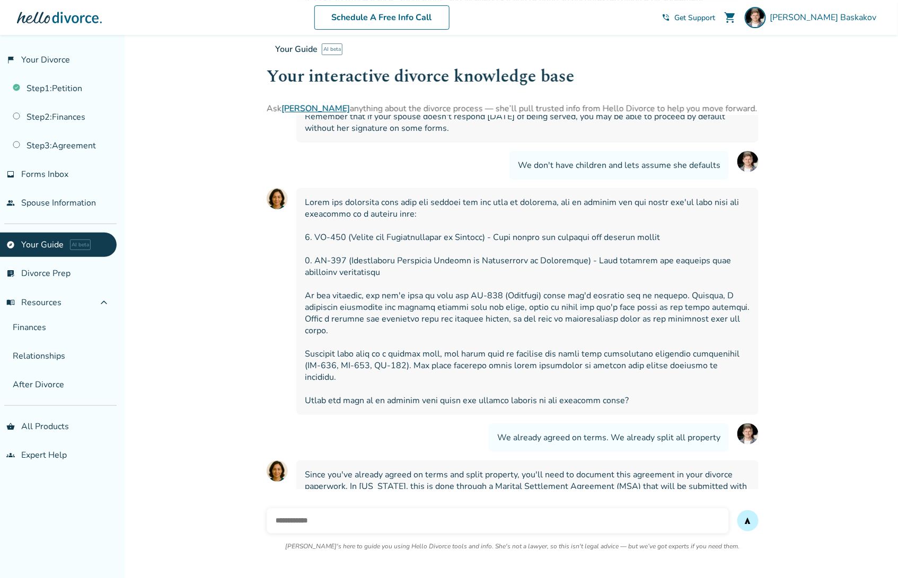
scroll to position [4255, 0]
drag, startPoint x: 739, startPoint y: 289, endPoint x: 385, endPoint y: 297, distance: 353.7
click at [385, 297] on span at bounding box center [527, 302] width 445 height 210
click at [332, 503] on div "send Hallie's here to guide you using Hello Divorce tools and info. She's not a…" at bounding box center [513, 536] width 492 height 72
click at [312, 524] on input "text" at bounding box center [498, 520] width 462 height 25
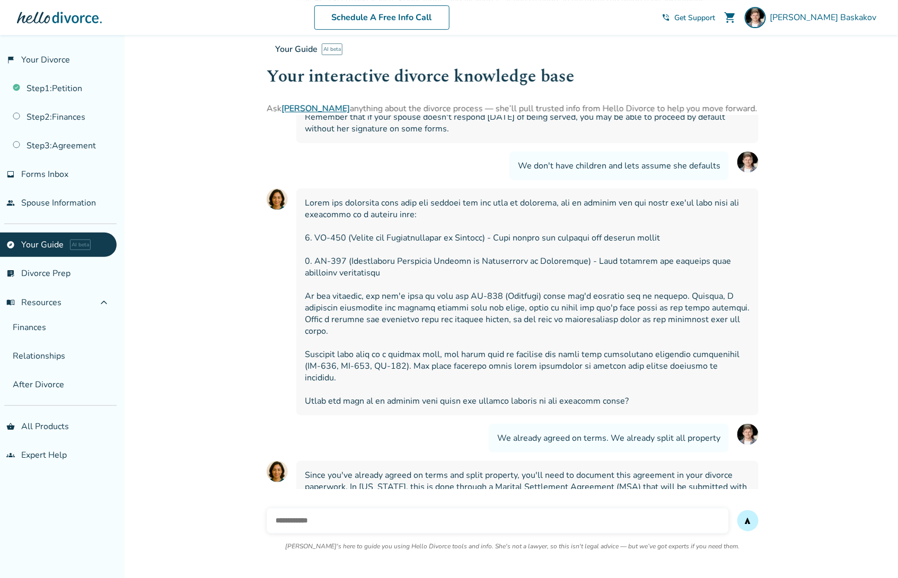
type input "*"
type input "**********"
click at [737, 511] on button "send" at bounding box center [747, 521] width 21 height 21
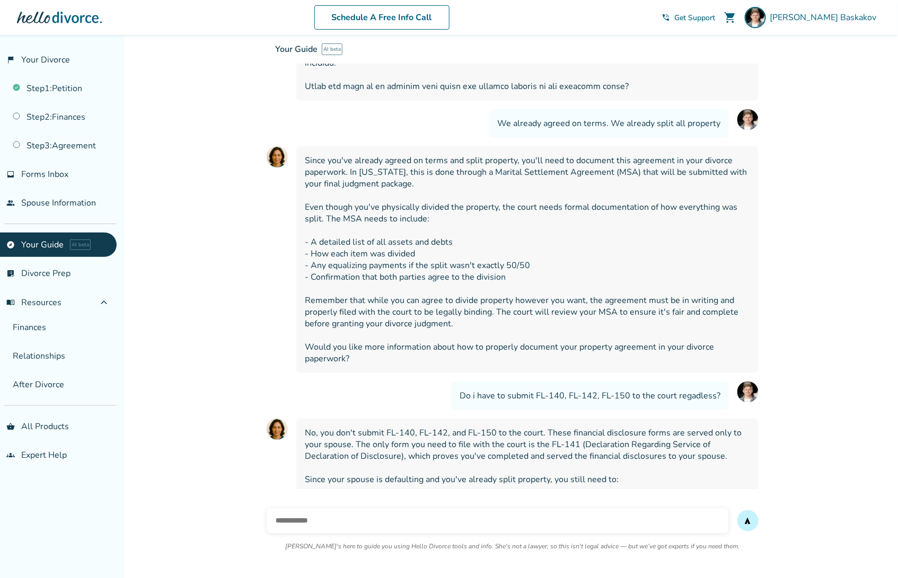
scroll to position [4574, 0]
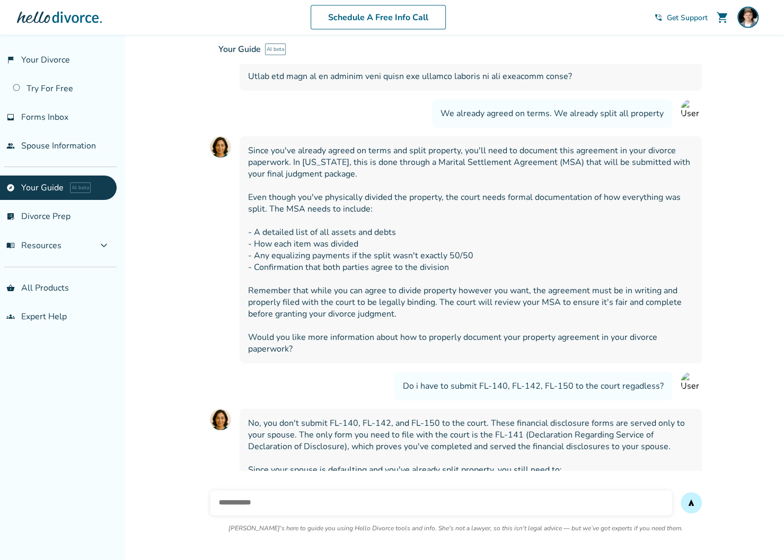
scroll to position [4592, 0]
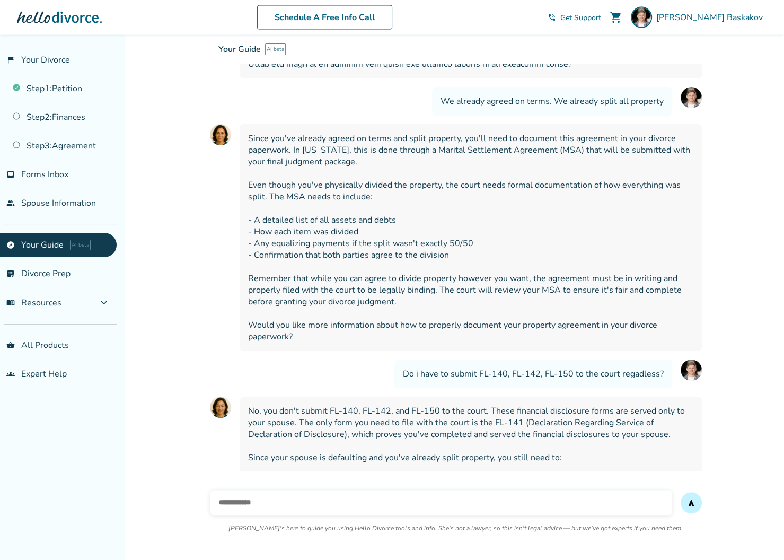
click at [262, 502] on input "text" at bounding box center [441, 502] width 462 height 25
type input "*"
type input "**********"
click at [681, 492] on button "send" at bounding box center [691, 502] width 21 height 21
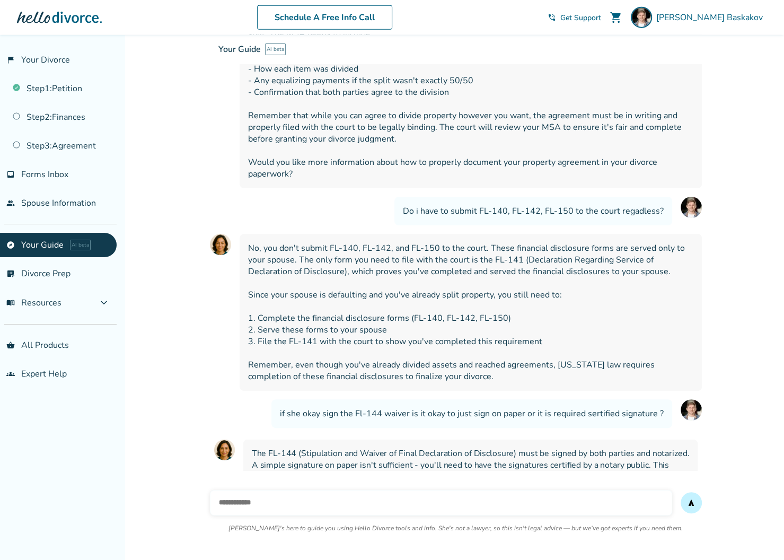
scroll to position [4792, 0]
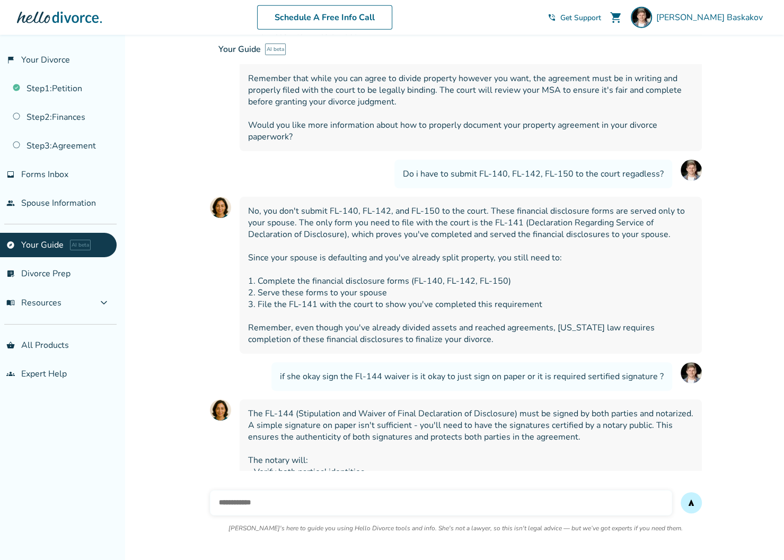
click at [253, 508] on input "text" at bounding box center [441, 502] width 462 height 25
type input "**********"
click at [681, 492] on button "send" at bounding box center [691, 502] width 21 height 21
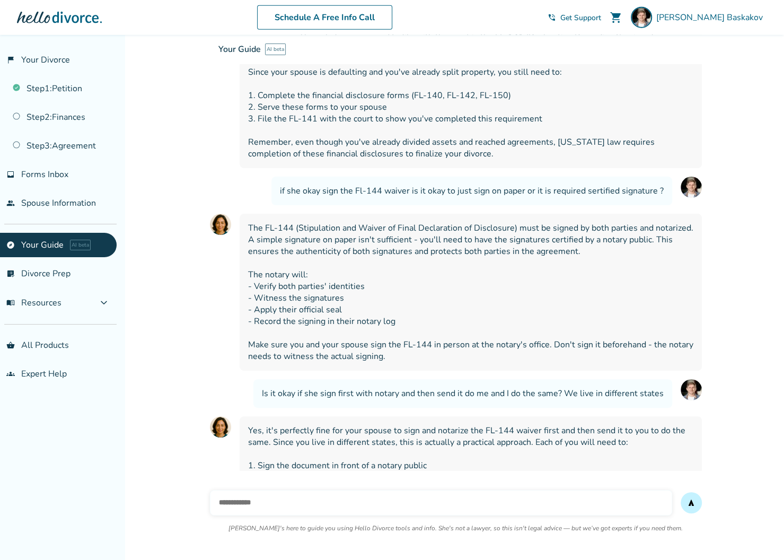
scroll to position [4980, 0]
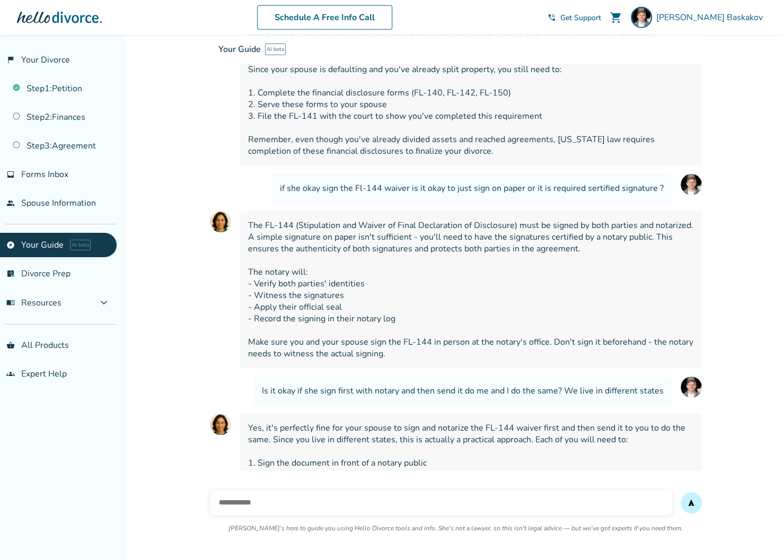
click at [270, 507] on input "text" at bounding box center [441, 502] width 462 height 25
type input "**********"
click at [681, 492] on button "send" at bounding box center [691, 502] width 21 height 21
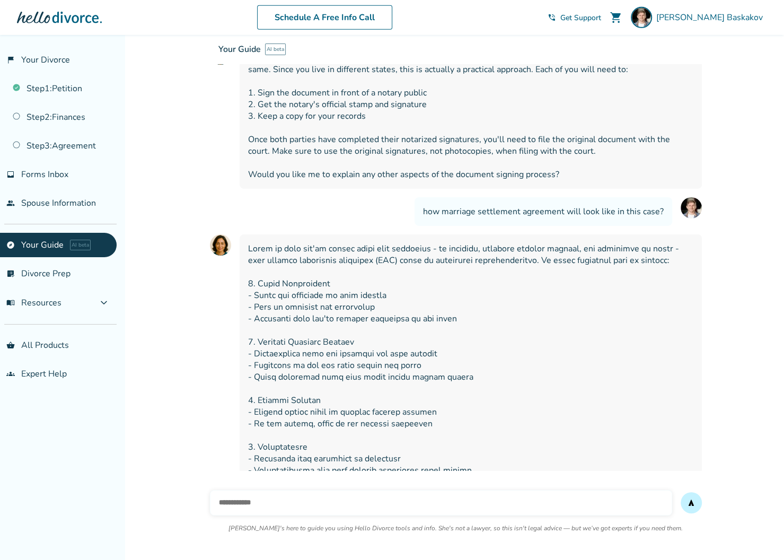
scroll to position [5352, 0]
